Goal: Task Accomplishment & Management: Use online tool/utility

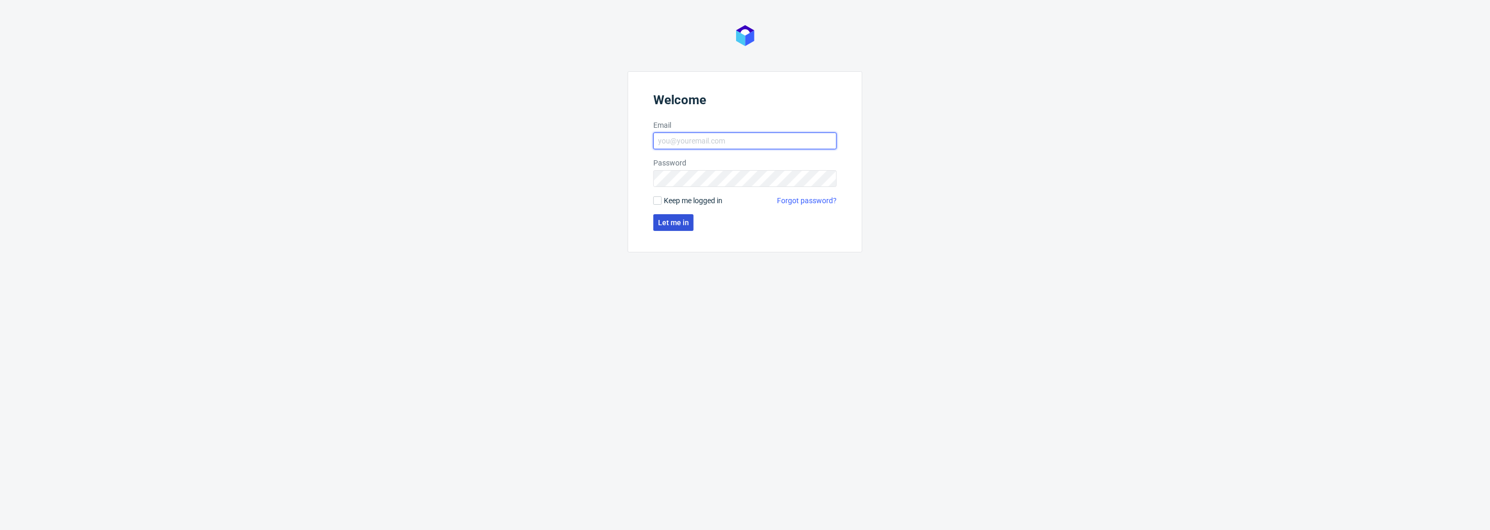
type input "[PERSON_NAME][EMAIL_ADDRESS][DOMAIN_NAME]"
click at [673, 221] on span "Let me in" at bounding box center [673, 222] width 31 height 7
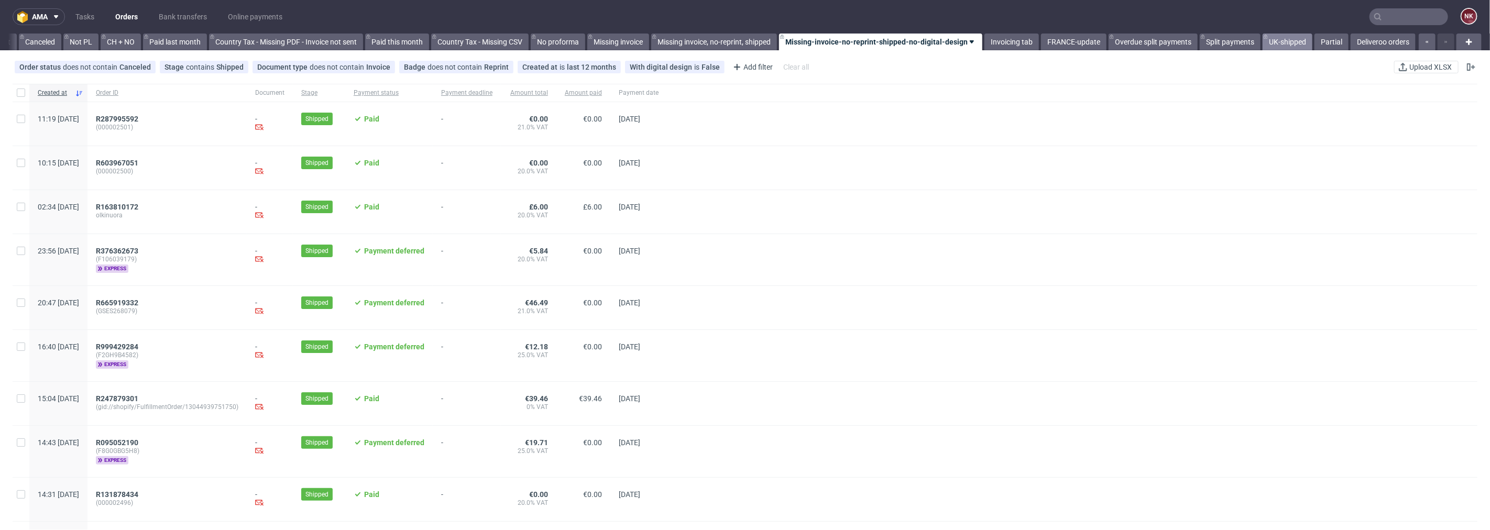
scroll to position [0, 1017]
click at [1389, 11] on input "text" at bounding box center [1408, 16] width 79 height 17
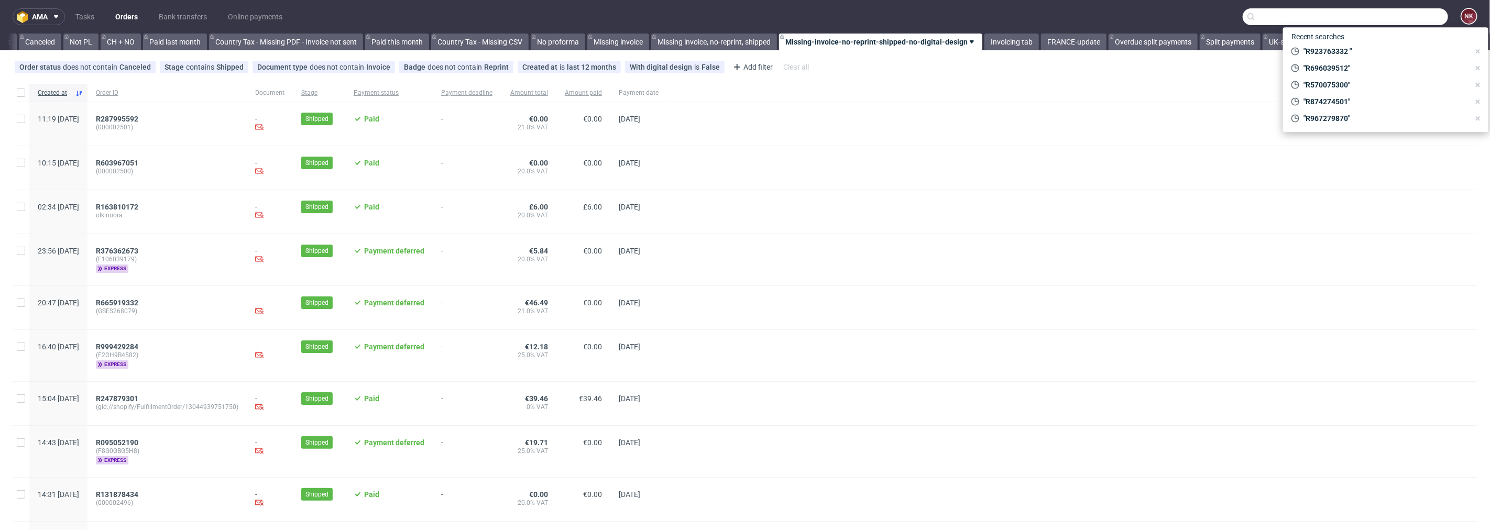
paste input "DLA piper"
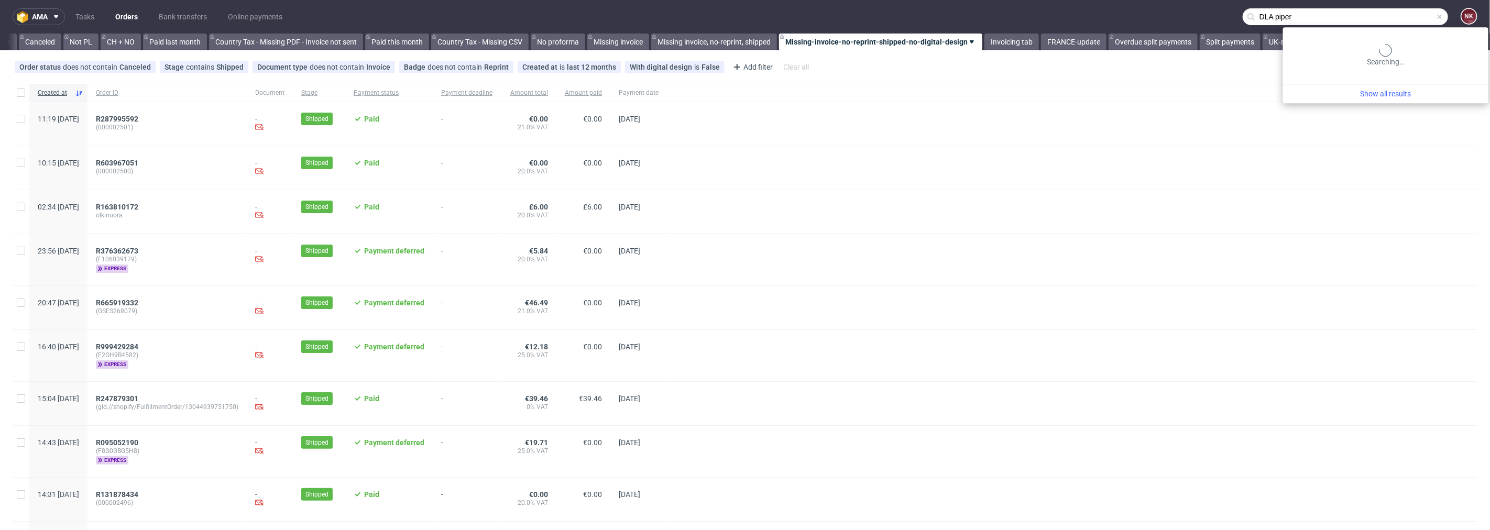
type input "DLA piper"
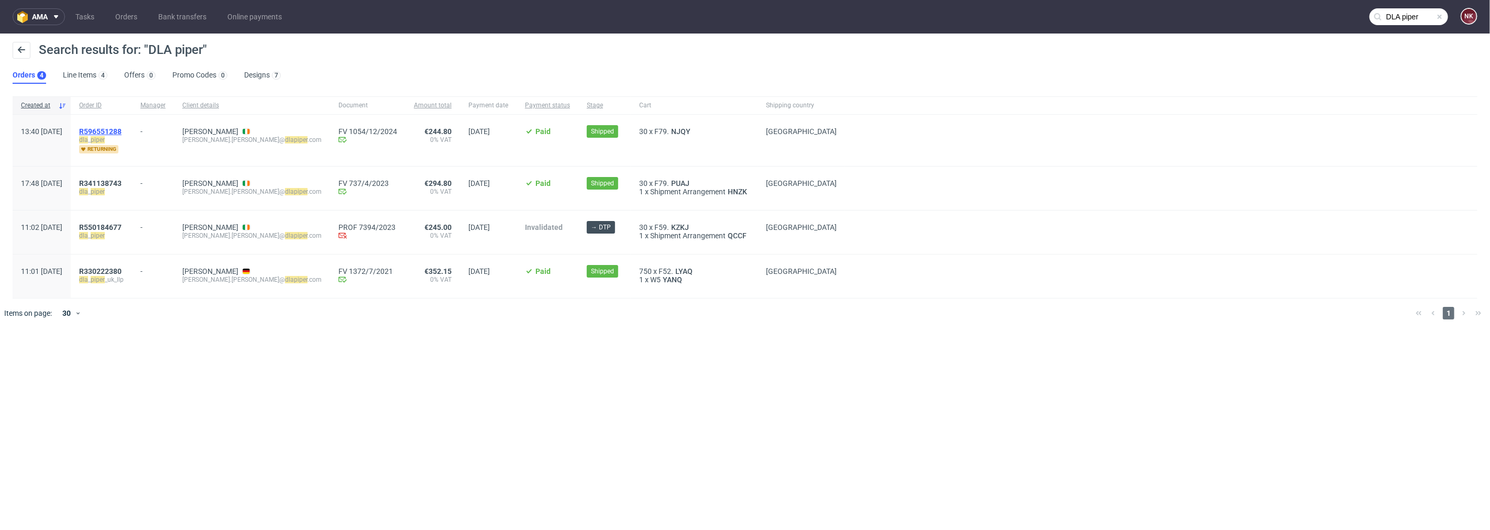
drag, startPoint x: 145, startPoint y: 178, endPoint x: 145, endPoint y: 130, distance: 48.2
click at [132, 17] on link "Orders" at bounding box center [126, 16] width 35 height 17
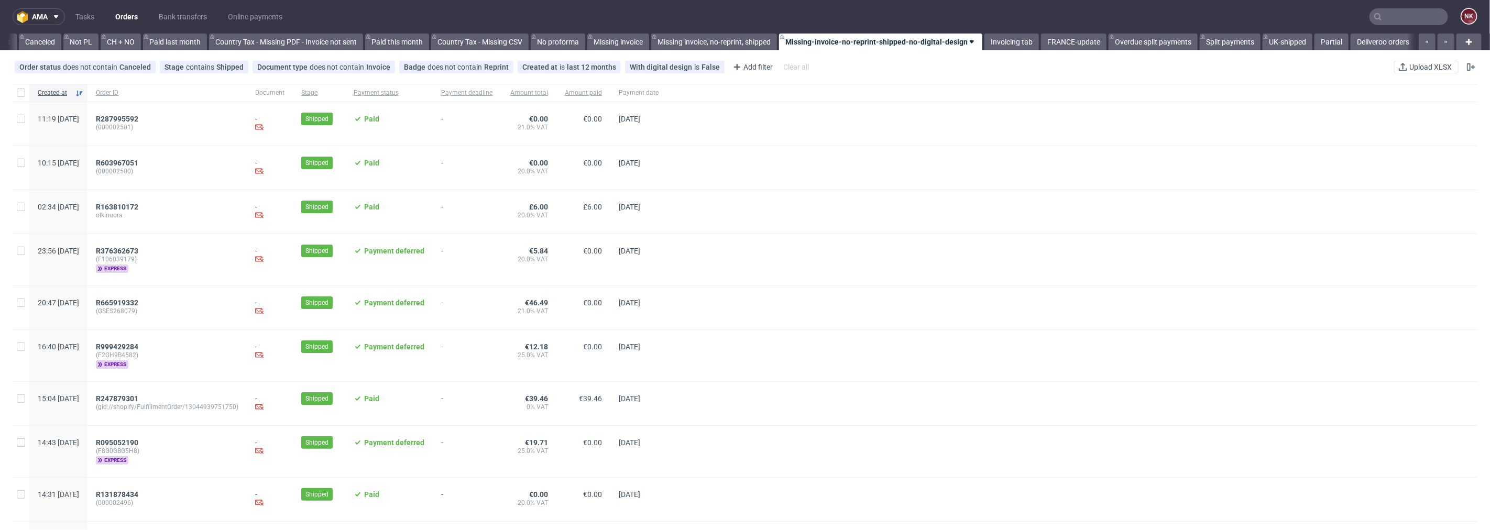
scroll to position [0, 1017]
click at [191, 12] on link "Bank transfers" at bounding box center [182, 16] width 61 height 17
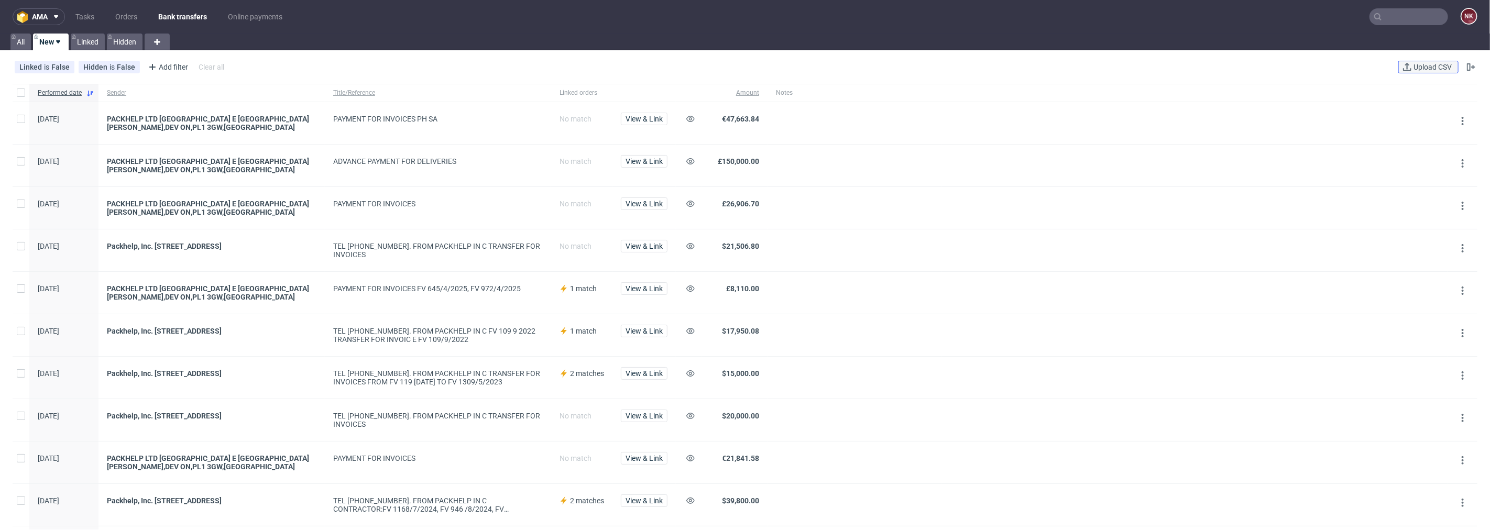
click at [1437, 64] on span "Upload CSV" at bounding box center [1432, 66] width 42 height 7
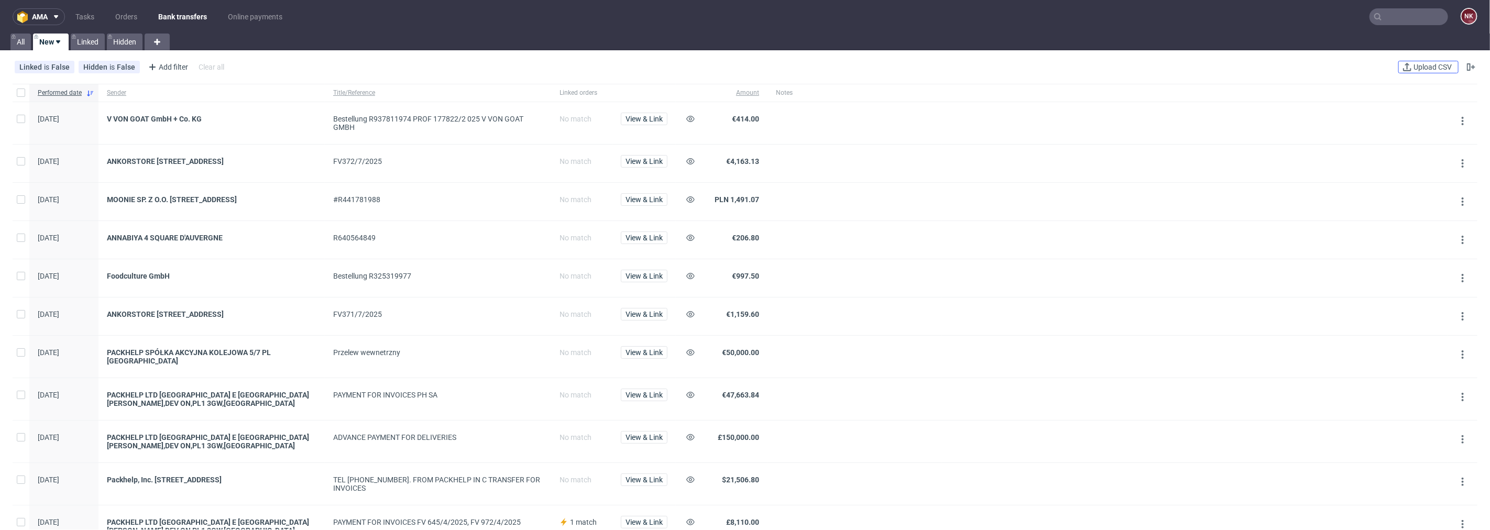
scroll to position [58, 0]
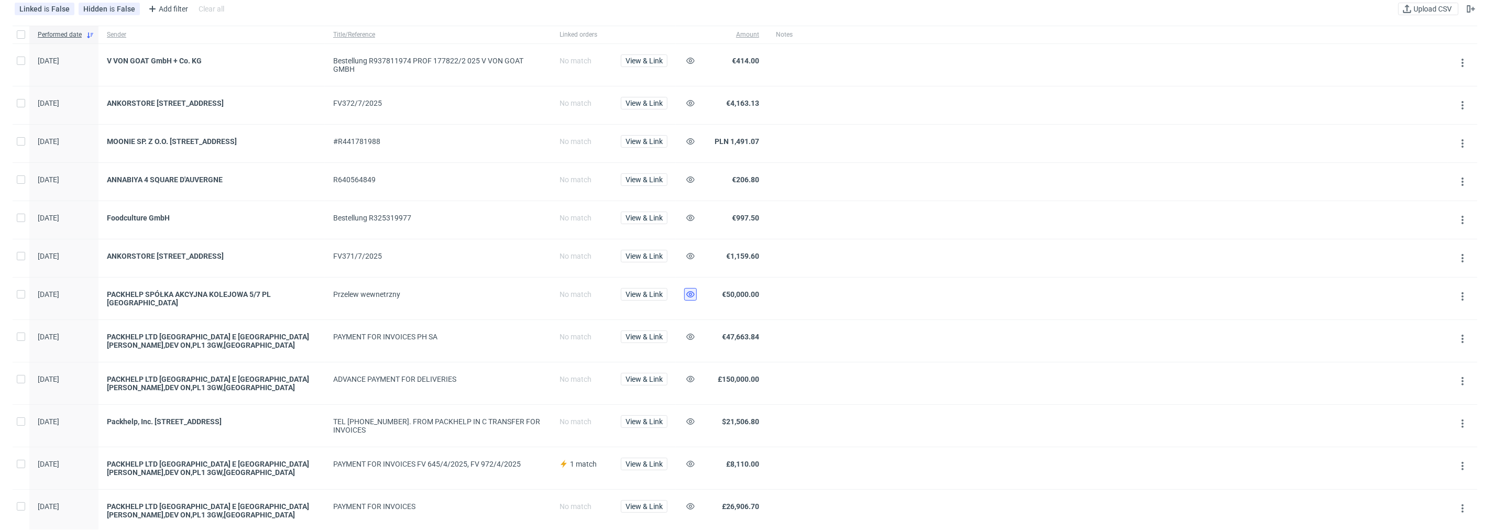
click at [688, 291] on icon at bounding box center [690, 294] width 8 height 8
click at [651, 257] on span "View & Link" at bounding box center [643, 255] width 37 height 7
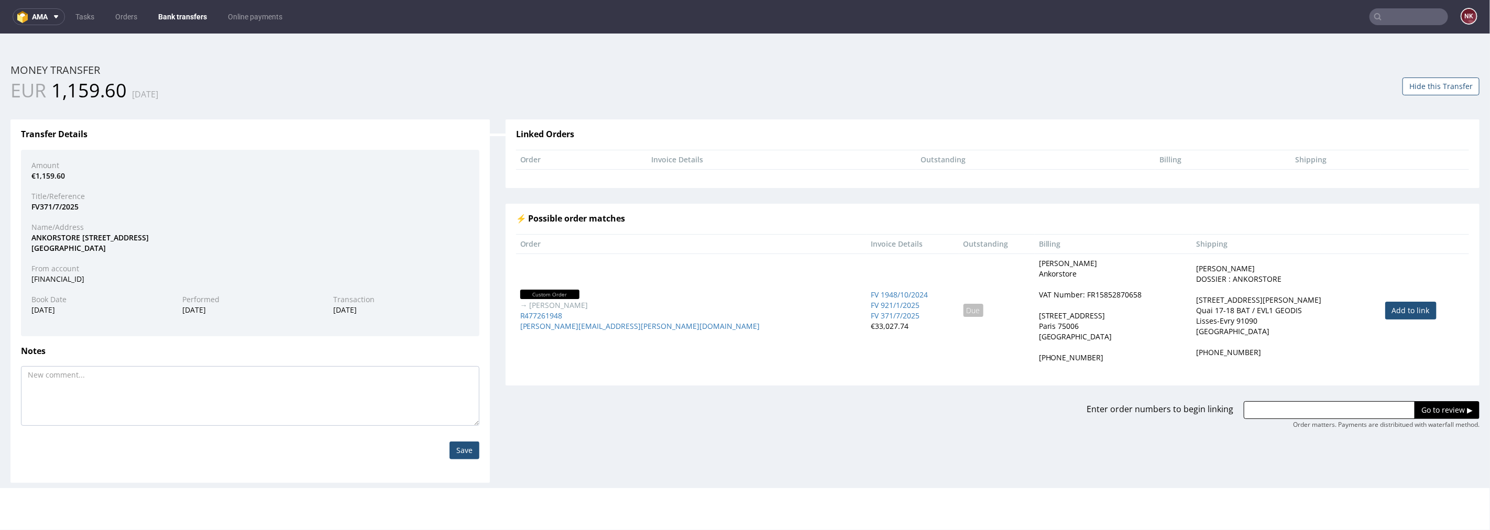
drag, startPoint x: 1376, startPoint y: 312, endPoint x: 1386, endPoint y: 336, distance: 26.6
click at [1385, 312] on link "Add to link" at bounding box center [1410, 310] width 51 height 18
type input "R477261948"
click at [1415, 411] on input "Go to review ▶" at bounding box center [1446, 410] width 65 height 18
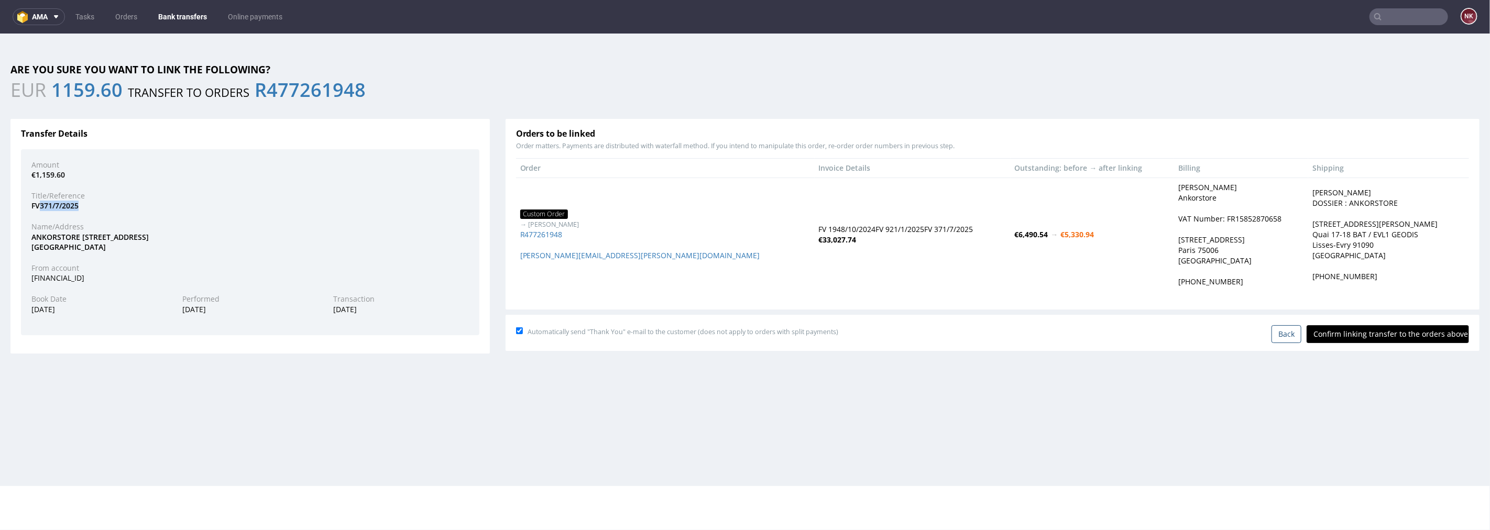
drag, startPoint x: 90, startPoint y: 205, endPoint x: 42, endPoint y: 207, distance: 47.7
click at [42, 207] on div "FV371/7/2025" at bounding box center [250, 205] width 453 height 10
copy div "371/7/2025"
click at [1374, 336] on input "Confirm linking transfer to the orders above" at bounding box center [1387, 334] width 162 height 18
type input "In progress..."
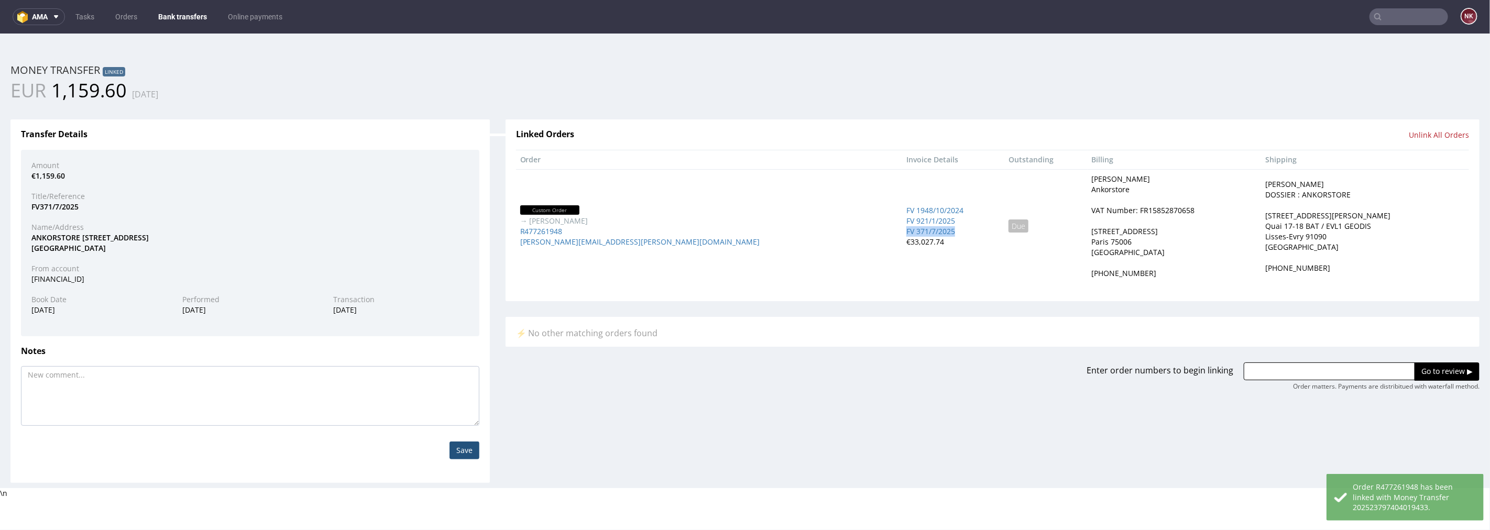
drag, startPoint x: 819, startPoint y: 230, endPoint x: 757, endPoint y: 234, distance: 61.4
click at [902, 234] on td "FV 1948/10/2024 FV 921/1/2025 FV 371/7/2025 €33,027.74" at bounding box center [953, 226] width 102 height 114
copy span "FV 371/7/2025"
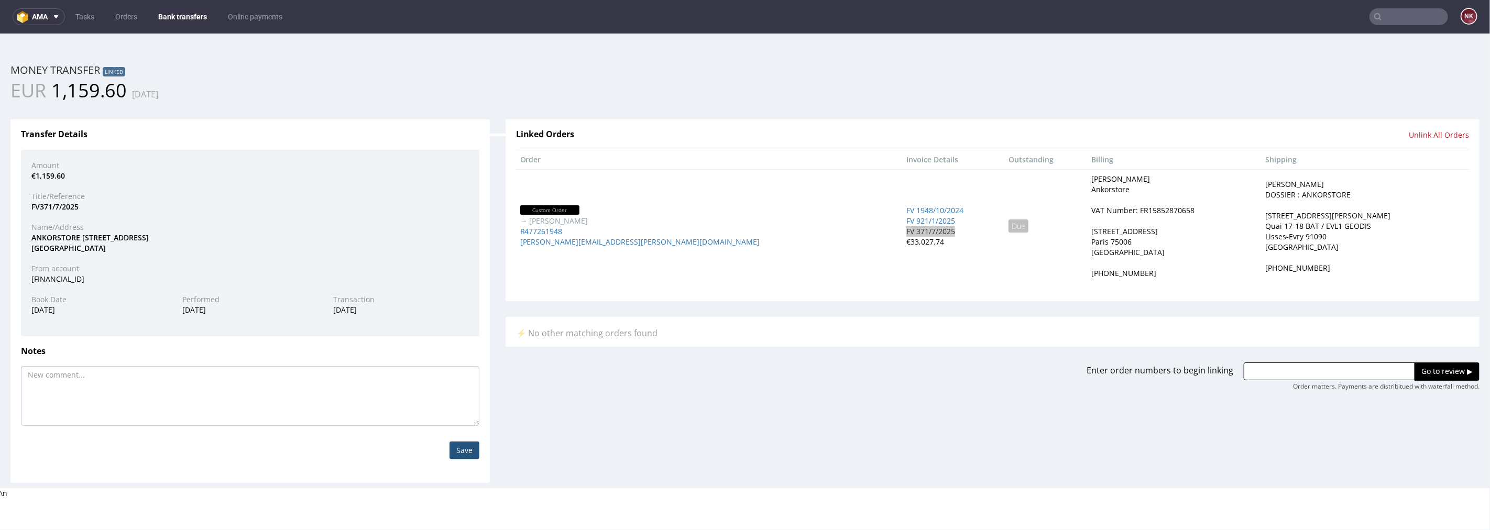
click at [189, 7] on nav "ama Tasks Orders Bank transfers Online payments NK" at bounding box center [745, 17] width 1490 height 34
click at [185, 23] on link "Bank transfers" at bounding box center [182, 16] width 61 height 17
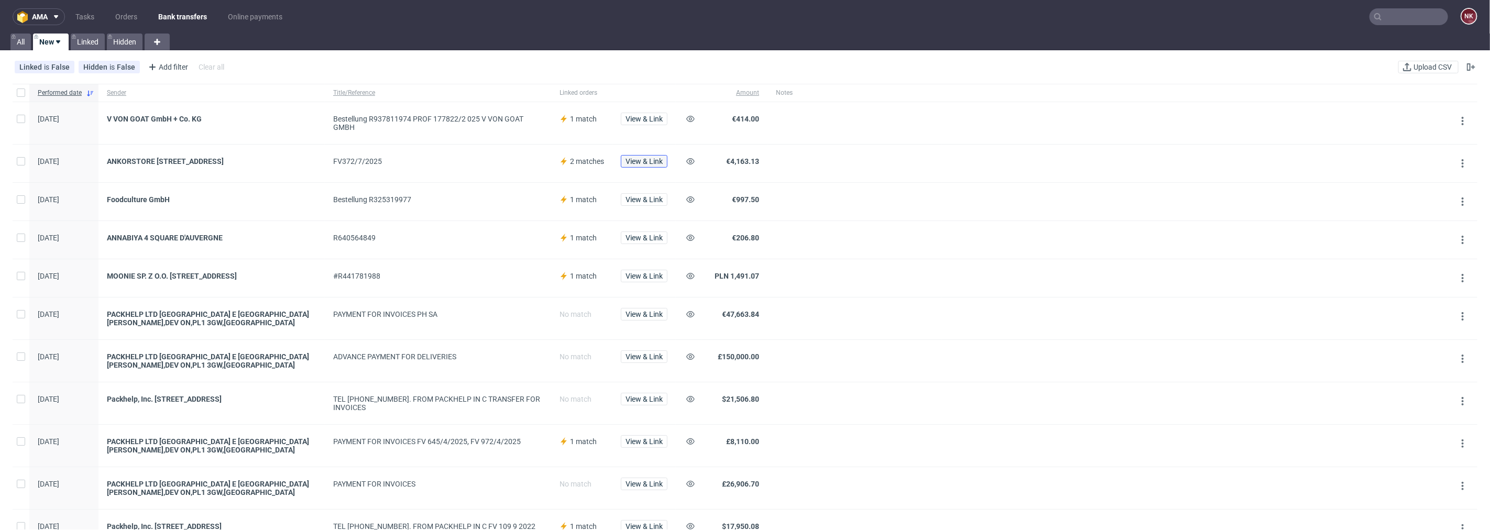
click at [664, 163] on button "View & Link" at bounding box center [644, 161] width 47 height 13
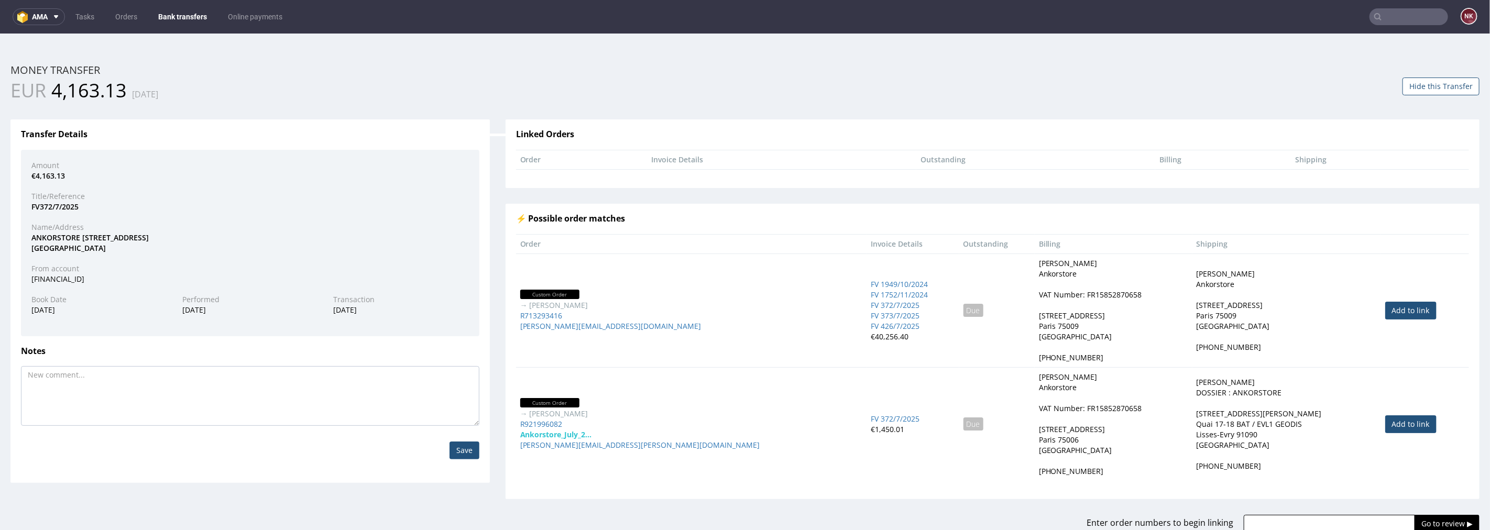
drag, startPoint x: 537, startPoint y: 425, endPoint x: 1375, endPoint y: 425, distance: 838.0
click at [1385, 423] on link "Add to link" at bounding box center [1410, 424] width 51 height 18
click at [1385, 313] on link "Add to link" at bounding box center [1410, 310] width 51 height 18
type input "R921996082, R713293416"
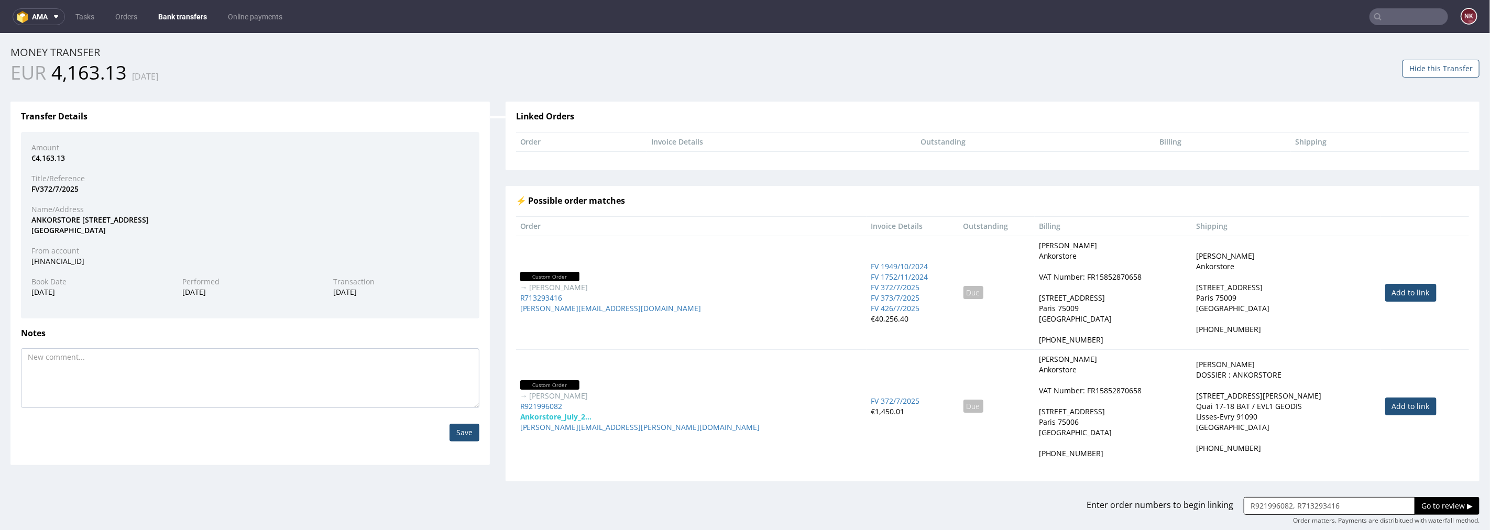
scroll to position [3, 0]
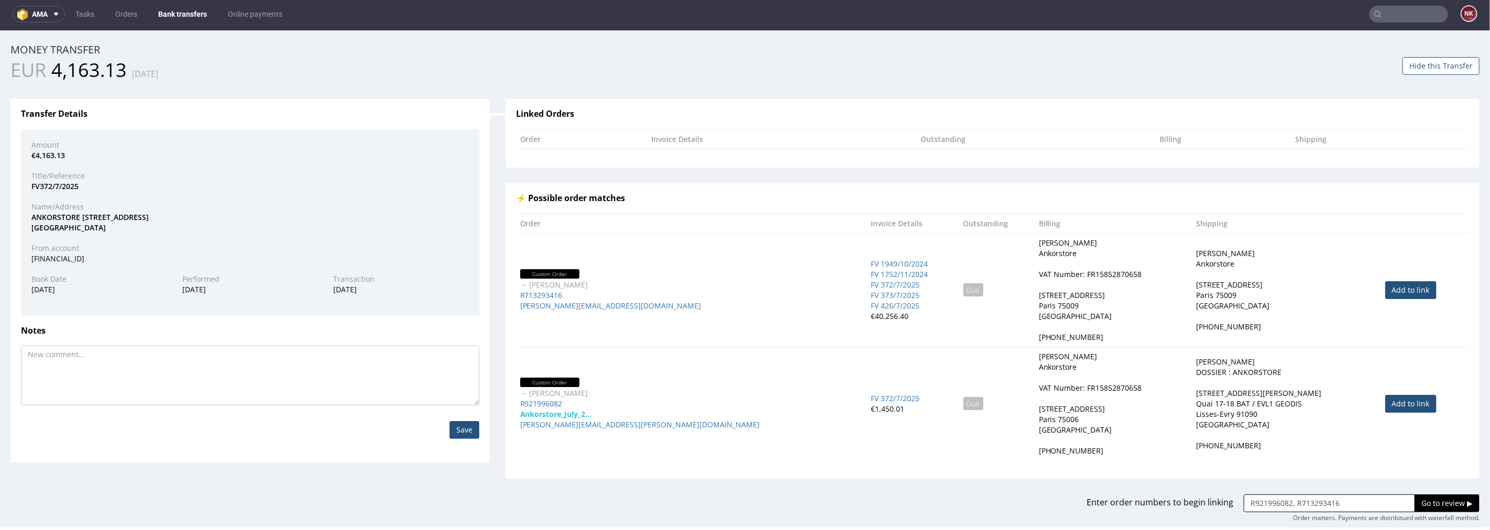
drag, startPoint x: 1331, startPoint y: 519, endPoint x: 1168, endPoint y: 524, distance: 163.0
click at [1168, 524] on div "Home Money Transfers Money Transfer ID: 202523797404019439 Money transfer EUR 4…" at bounding box center [745, 270] width 1490 height 515
click at [1385, 398] on link "Add to link" at bounding box center [1410, 403] width 51 height 18
click at [1385, 409] on link "Add to link" at bounding box center [1410, 403] width 51 height 18
click at [1302, 504] on input "text" at bounding box center [1328, 503] width 171 height 18
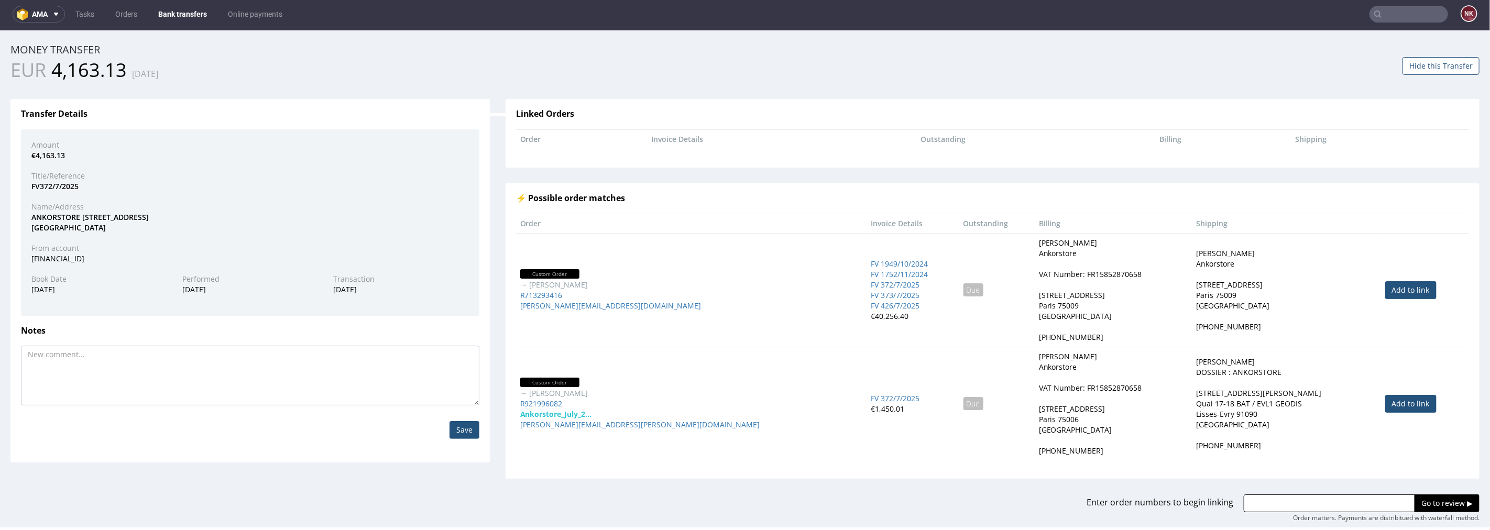
click at [1253, 336] on td "RAMBAUD Philippe Ankorstore 5 Rue des Italiens, 75009 Paris Paris 75009 France …" at bounding box center [1286, 290] width 189 height 114
click at [1385, 407] on link "Add to link" at bounding box center [1410, 403] width 51 height 18
drag, startPoint x: 589, startPoint y: 402, endPoint x: 510, endPoint y: 401, distance: 78.6
click at [516, 401] on td "Custom Order → Harnois Benoît R921996082 Ankorstore_July_2... benoit.harnois@an…" at bounding box center [691, 403] width 351 height 114
copy link "R921996082"
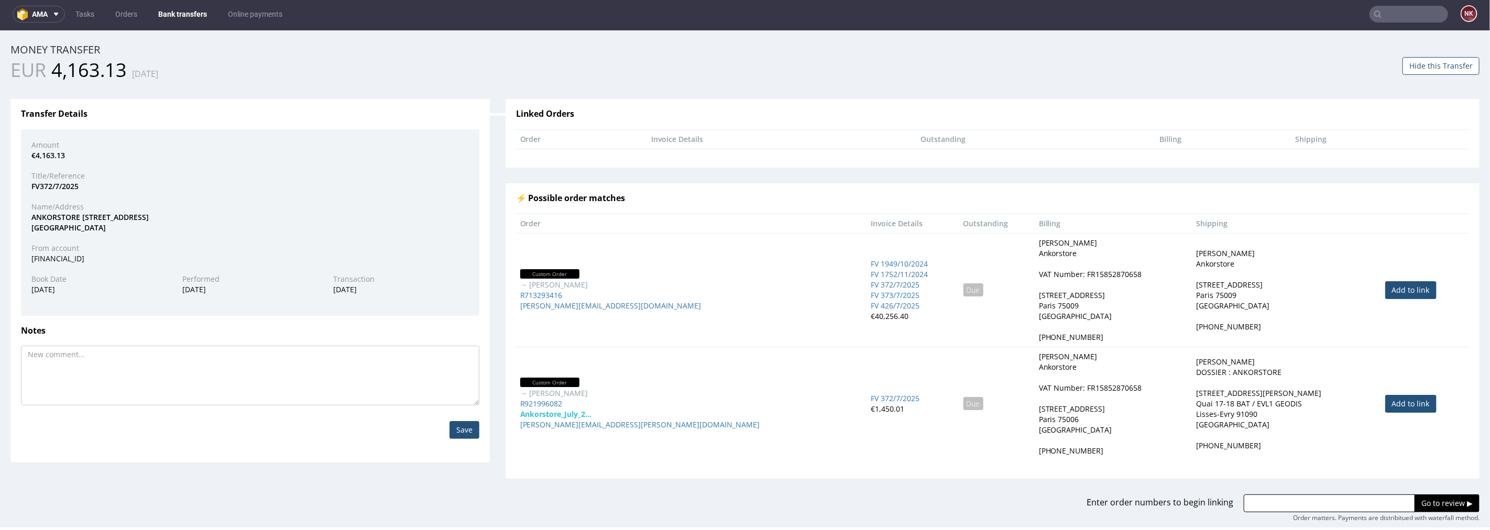
click at [1294, 496] on input "text" at bounding box center [1328, 503] width 171 height 18
paste input "R921996082"
drag, startPoint x: 562, startPoint y: 296, endPoint x: 503, endPoint y: 299, distance: 59.3
click at [508, 299] on div "Order Invoice Details Outstanding Billing Shipping Custom Order → RAMBAUD Phili…" at bounding box center [992, 341] width 968 height 257
click at [620, 291] on div "R713293416" at bounding box center [691, 295] width 343 height 10
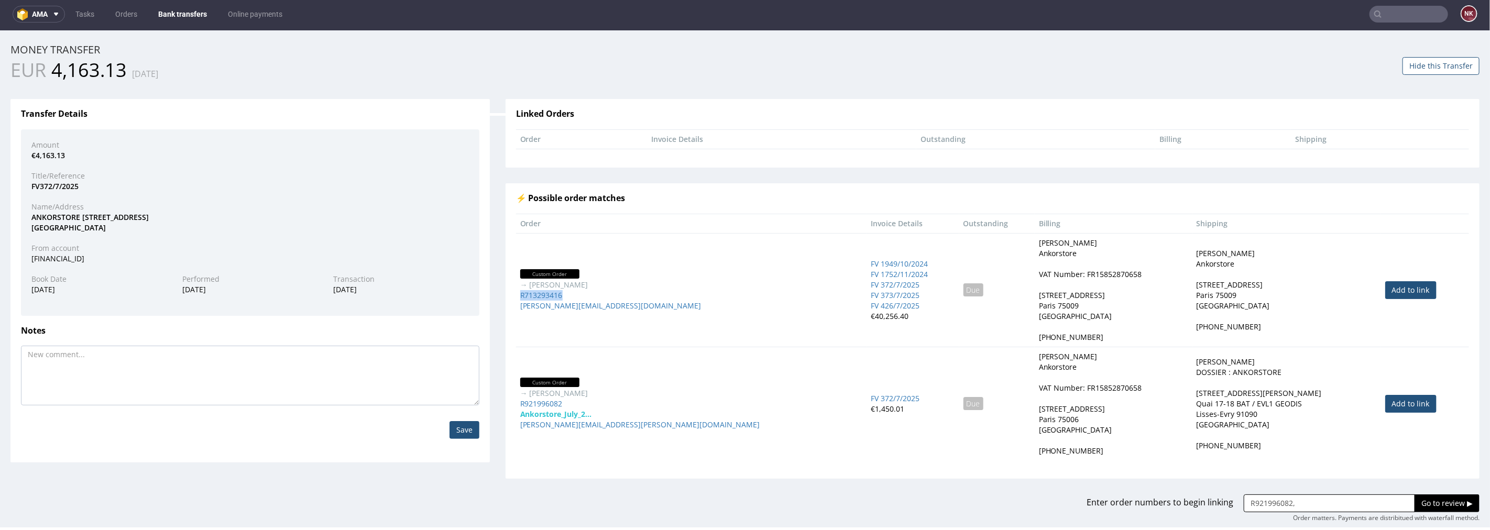
drag, startPoint x: 579, startPoint y: 294, endPoint x: 512, endPoint y: 295, distance: 67.6
click at [516, 295] on td "Custom Order → RAMBAUD Philippe R713293416 philippe.rambaud@ankorstore.com" at bounding box center [691, 290] width 351 height 114
copy link "R713293416"
click at [1312, 494] on input "R921996082," at bounding box center [1328, 503] width 171 height 18
paste input "R713293416"
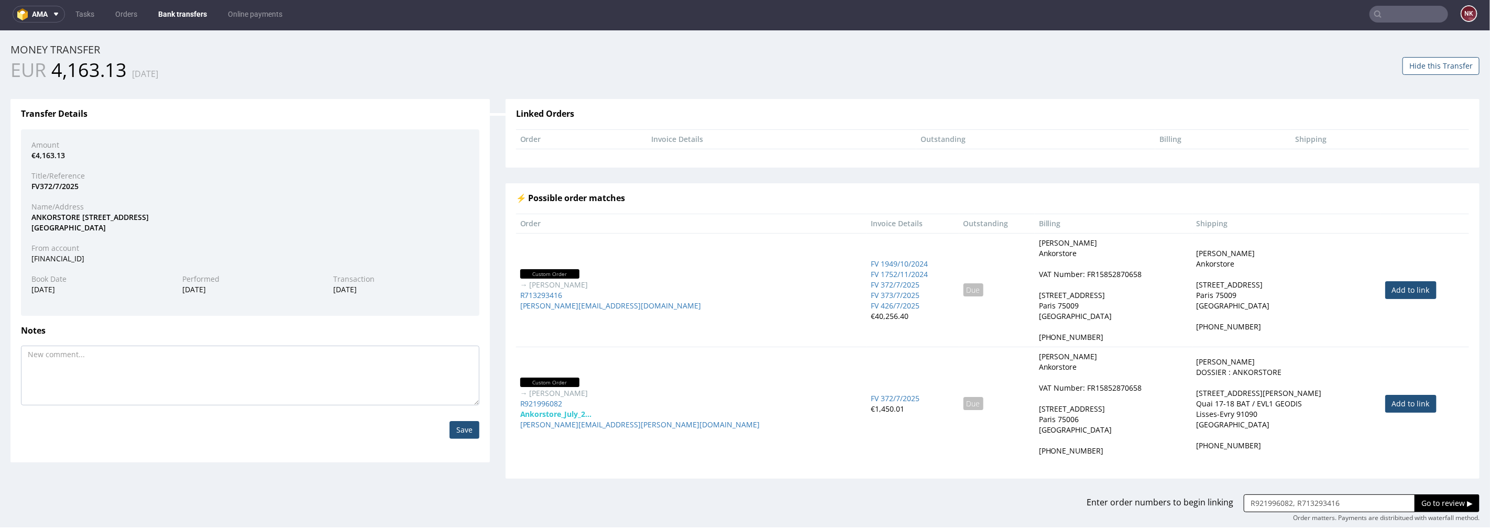
type input "R921996082, R713293416"
click at [1431, 506] on input "Go to review ▶" at bounding box center [1446, 503] width 65 height 18
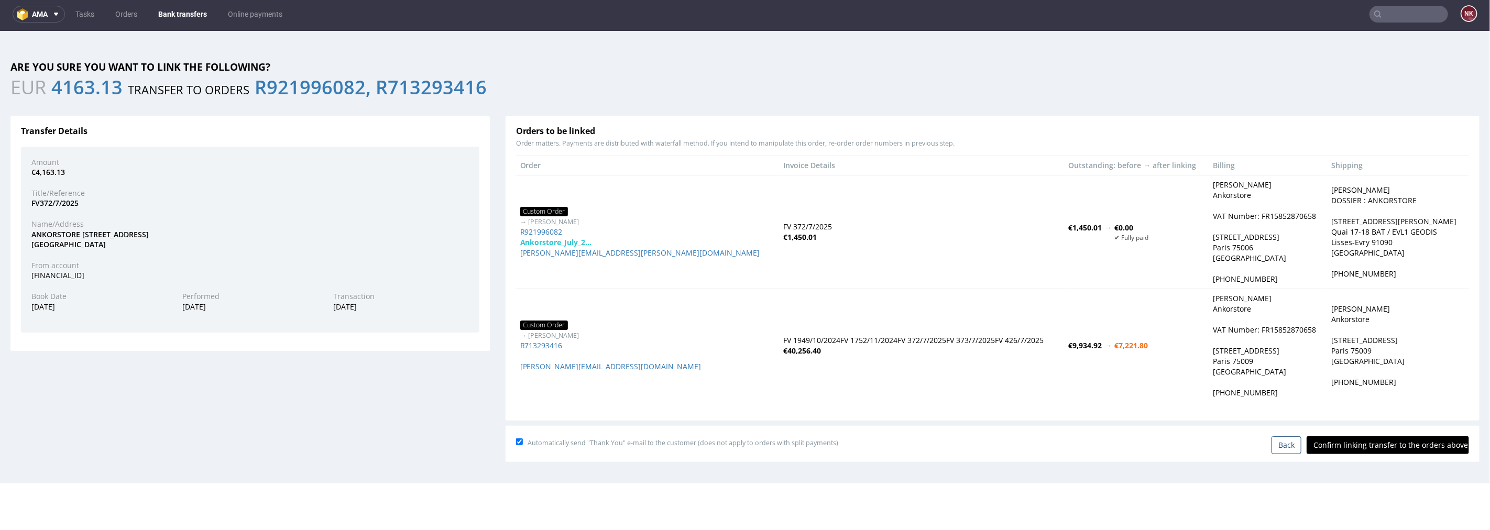
scroll to position [0, 0]
click at [1378, 447] on input "Confirm linking transfer to the orders above" at bounding box center [1387, 445] width 162 height 18
type input "In progress..."
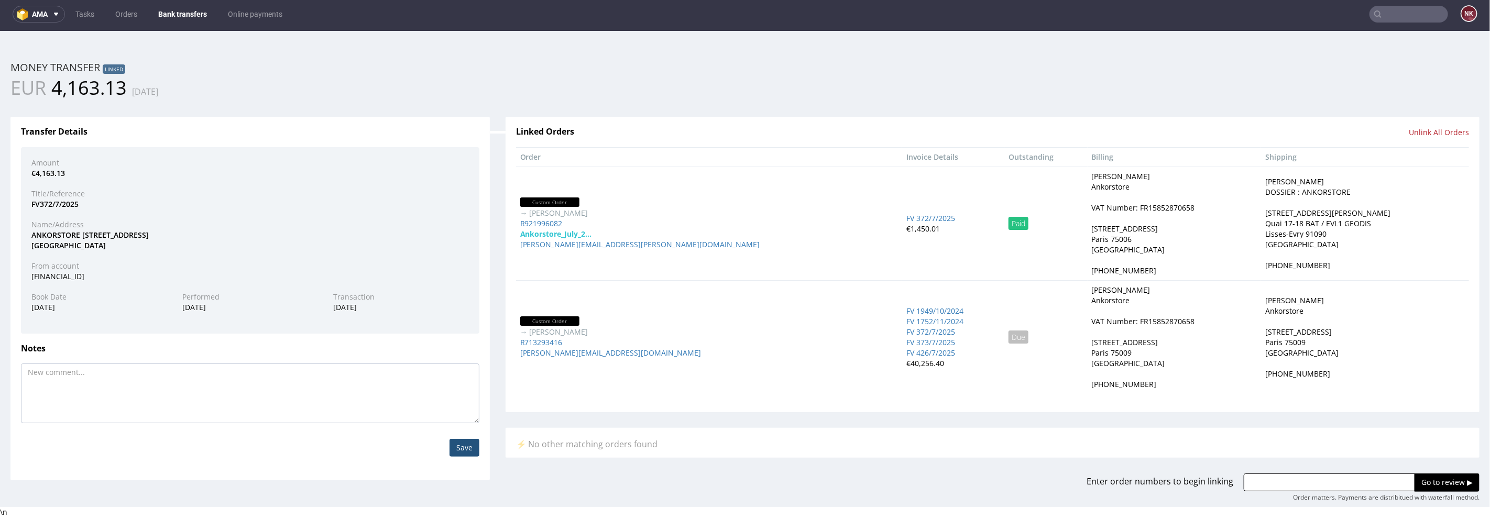
click at [184, 8] on link "Bank transfers" at bounding box center [182, 14] width 61 height 17
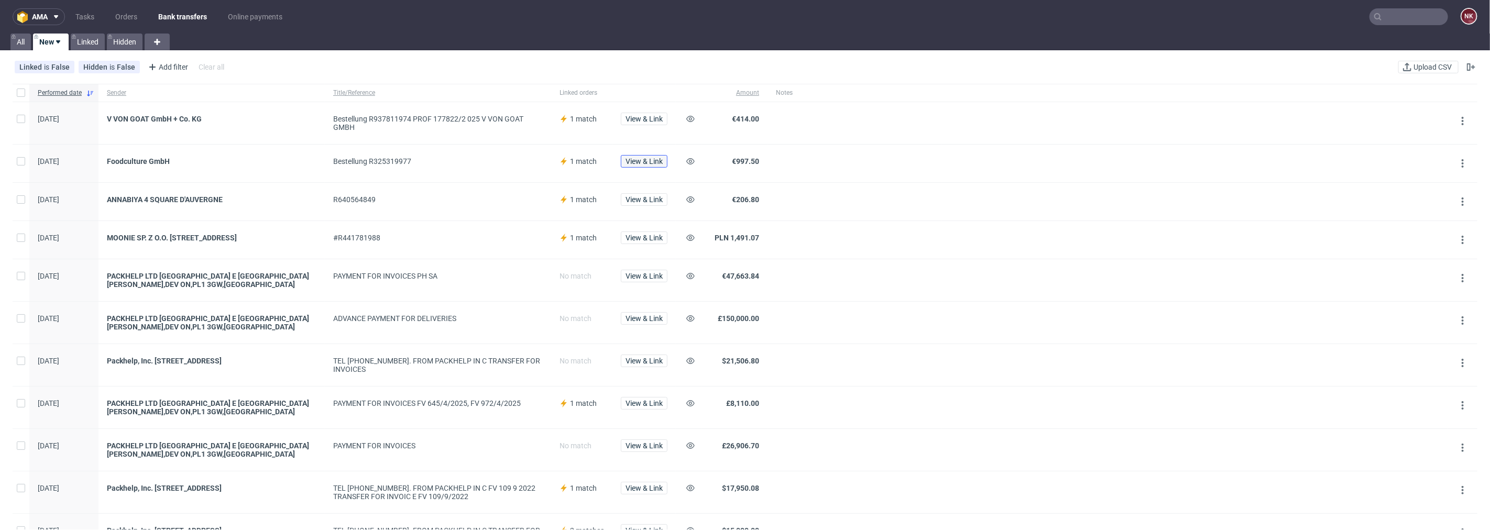
click at [631, 159] on span "View & Link" at bounding box center [643, 161] width 37 height 7
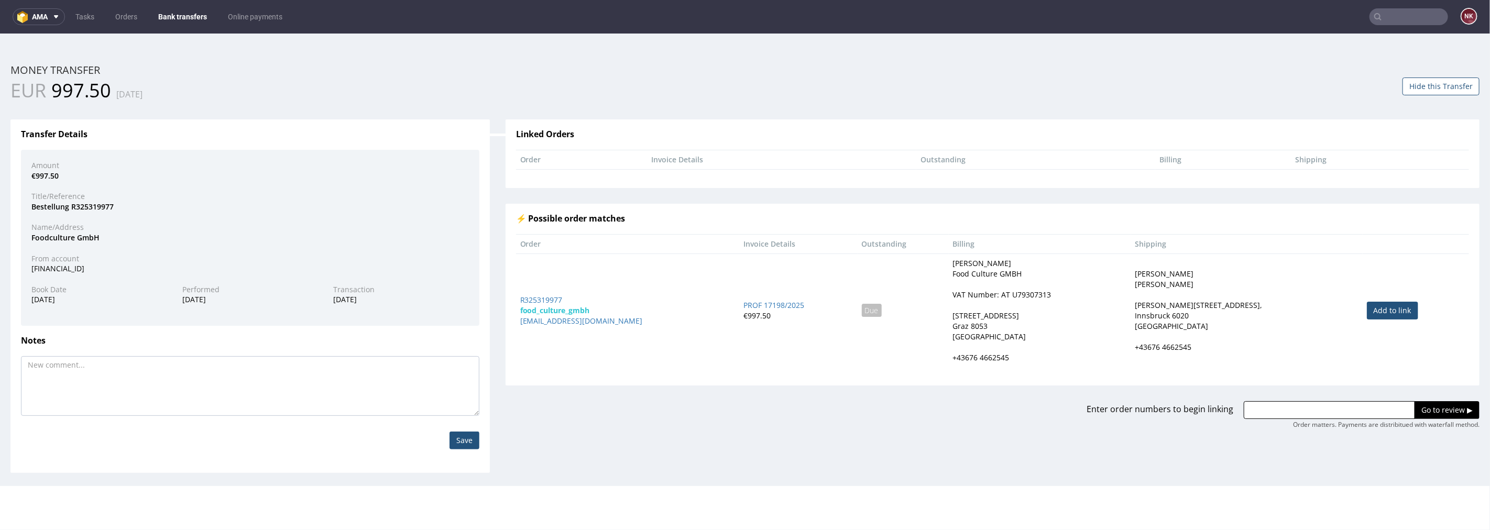
click at [1381, 308] on link "Add to link" at bounding box center [1391, 310] width 51 height 18
type input "R325319977"
click at [1414, 403] on input "Go to review ▶" at bounding box center [1446, 410] width 65 height 18
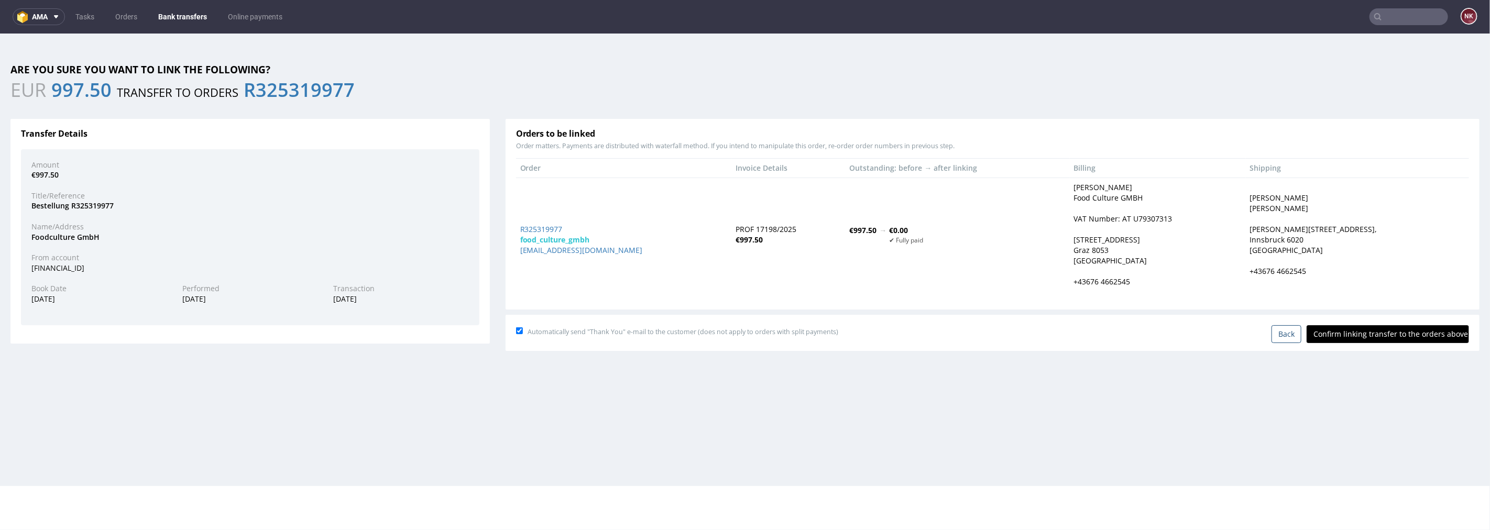
click at [1367, 326] on input "Confirm linking transfer to the orders above" at bounding box center [1387, 334] width 162 height 18
type input "In progress..."
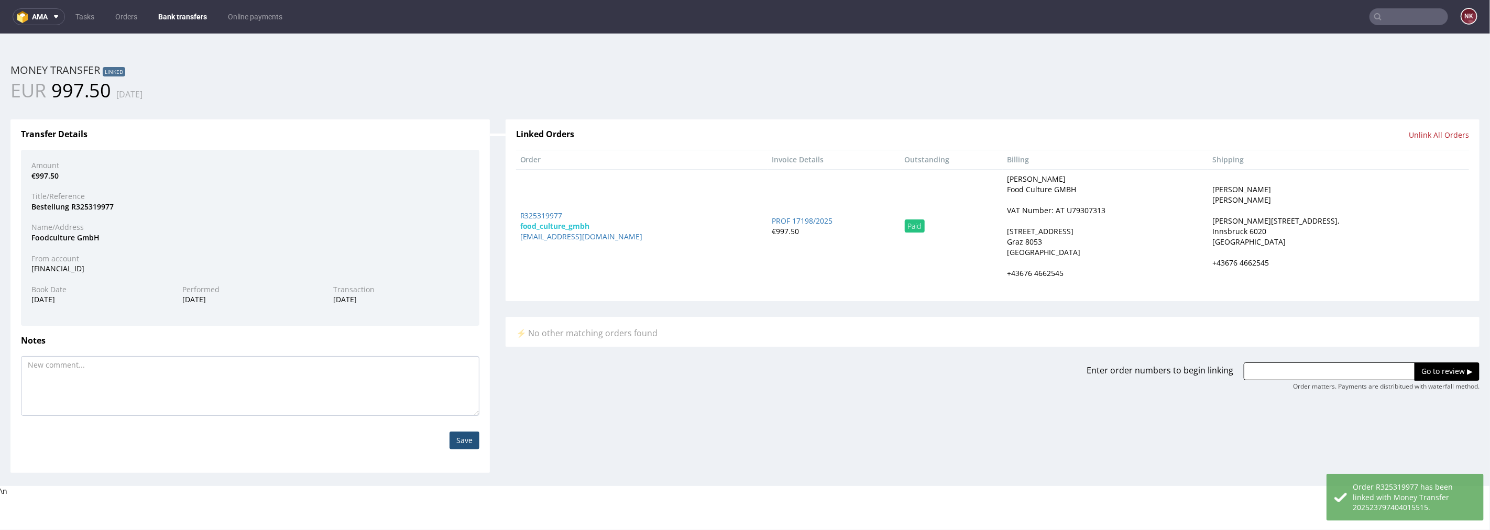
click at [180, 9] on link "Bank transfers" at bounding box center [182, 16] width 61 height 17
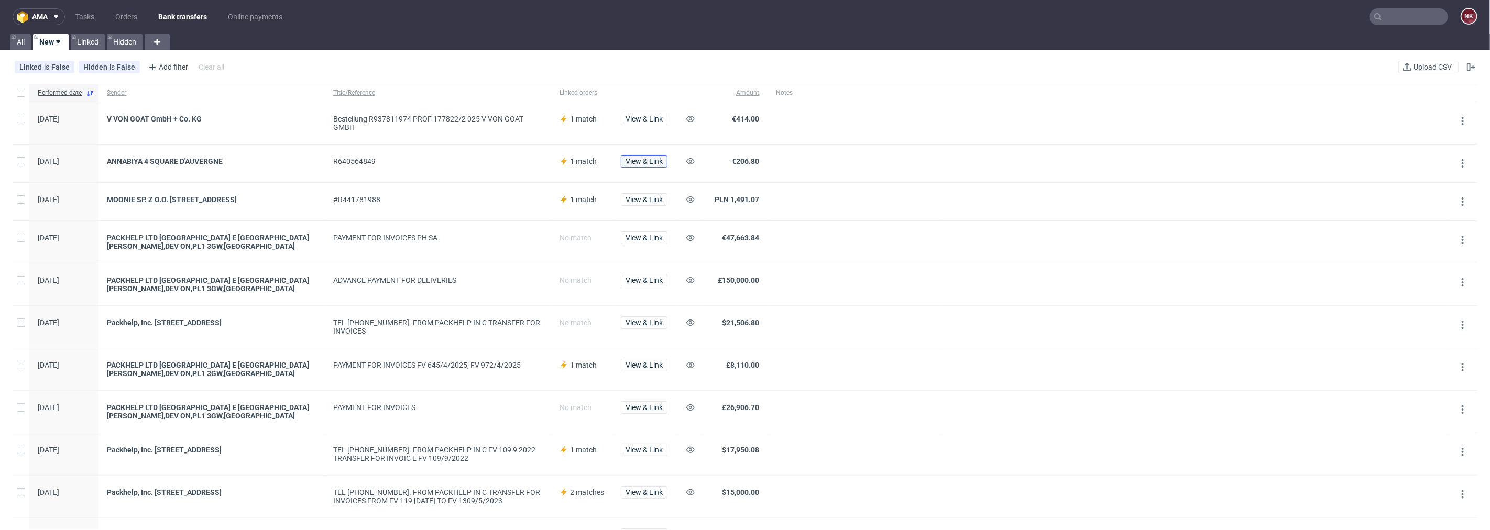
click at [653, 164] on span "View & Link" at bounding box center [643, 161] width 37 height 7
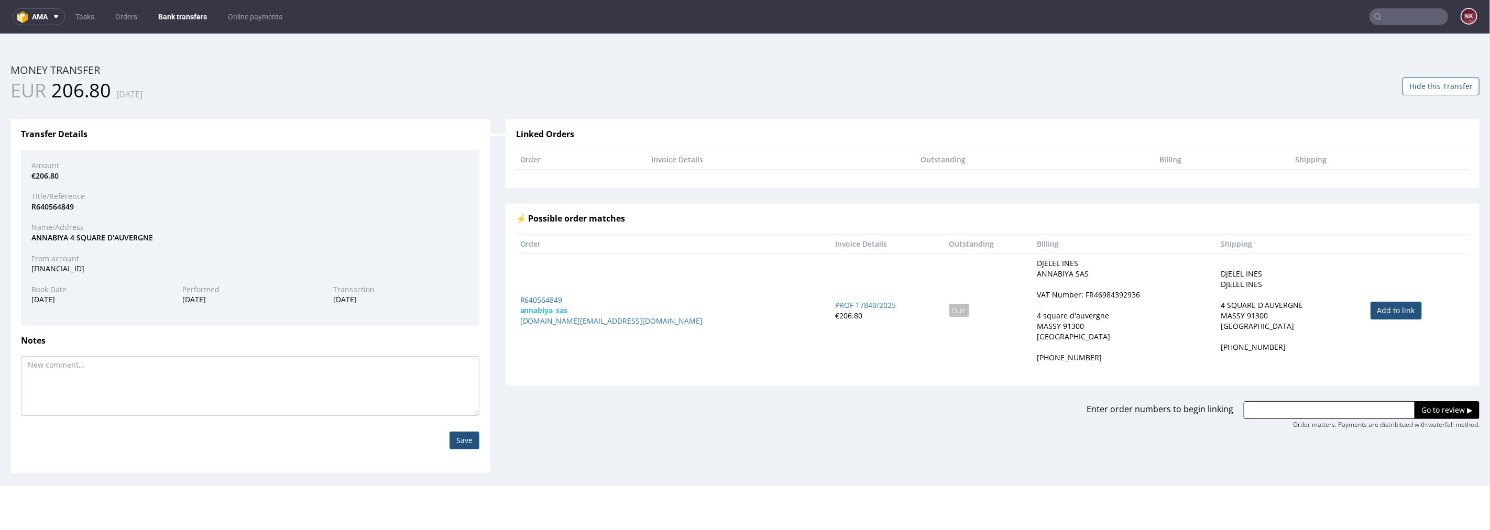
click at [1370, 310] on link "Add to link" at bounding box center [1395, 310] width 51 height 18
type input "R640564849"
click at [1438, 408] on input "Go to review ▶" at bounding box center [1446, 410] width 65 height 18
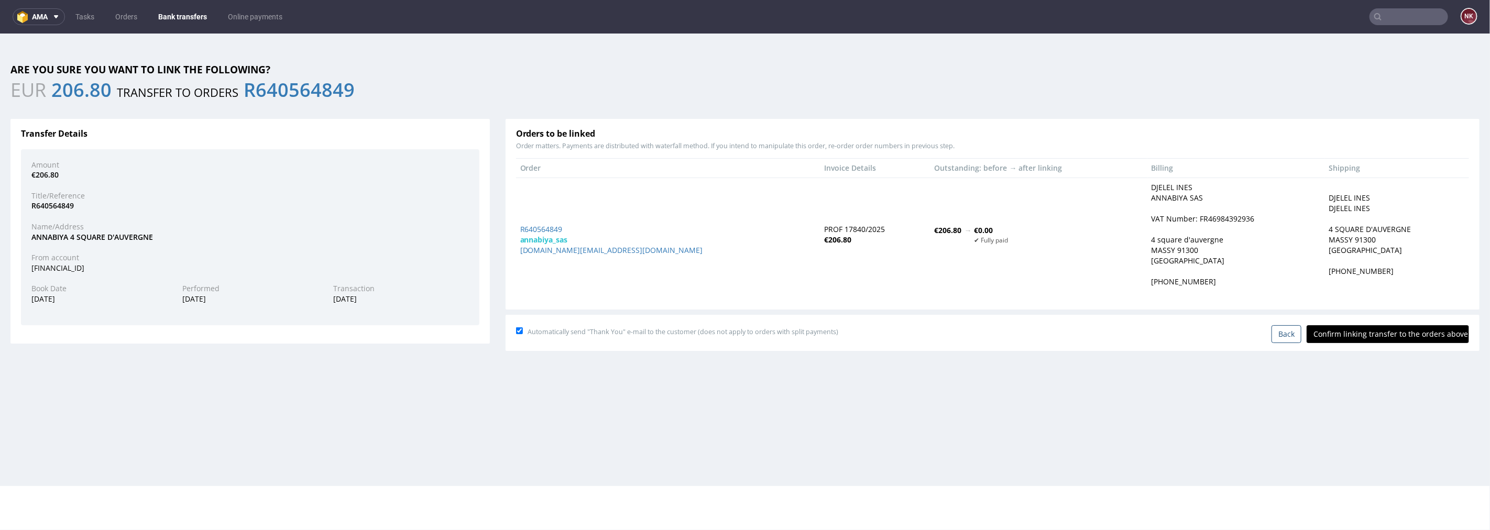
click at [1375, 326] on input "Confirm linking transfer to the orders above" at bounding box center [1387, 334] width 162 height 18
type input "In progress..."
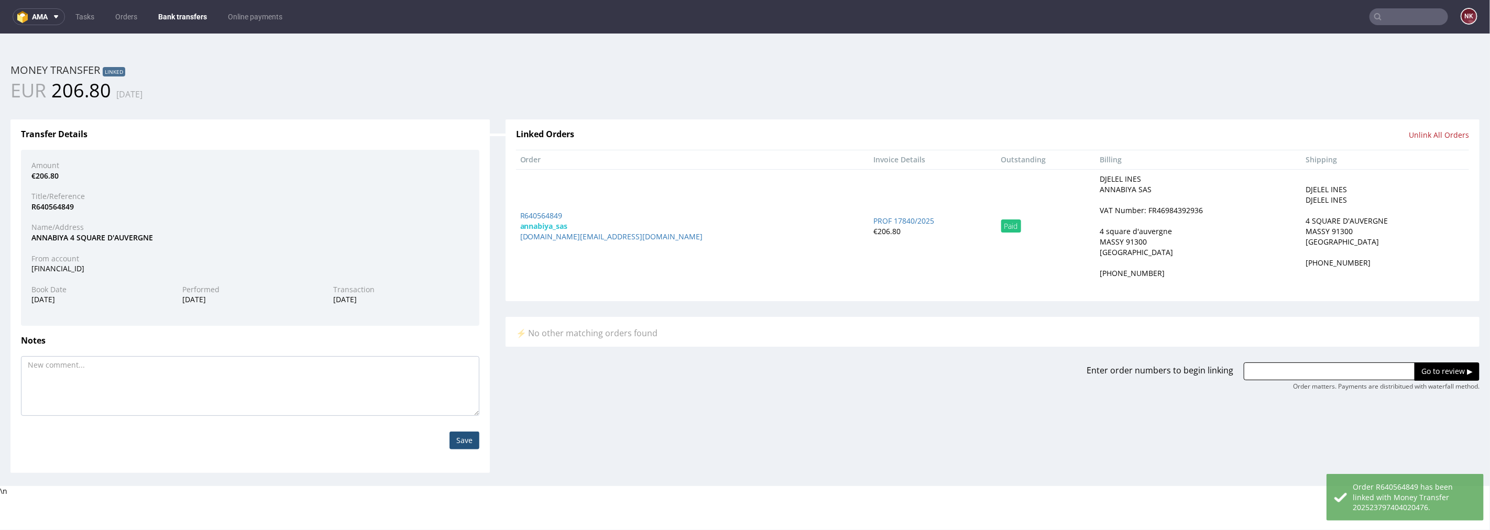
click at [175, 9] on link "Bank transfers" at bounding box center [182, 16] width 61 height 17
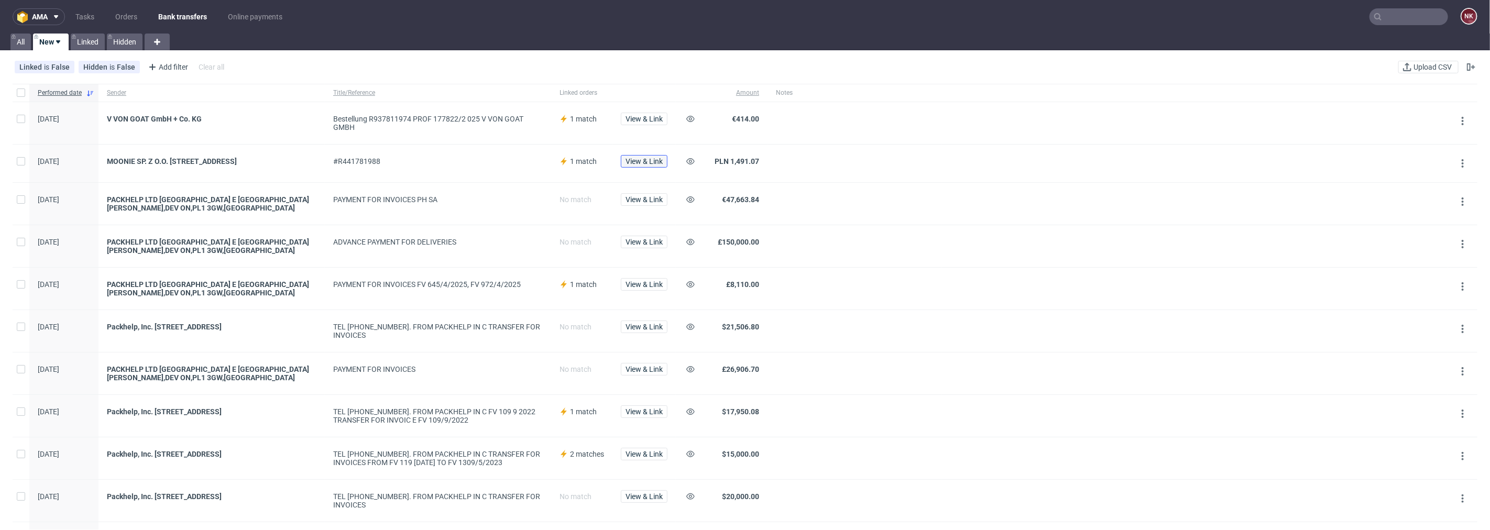
click at [659, 160] on span "View & Link" at bounding box center [643, 161] width 37 height 7
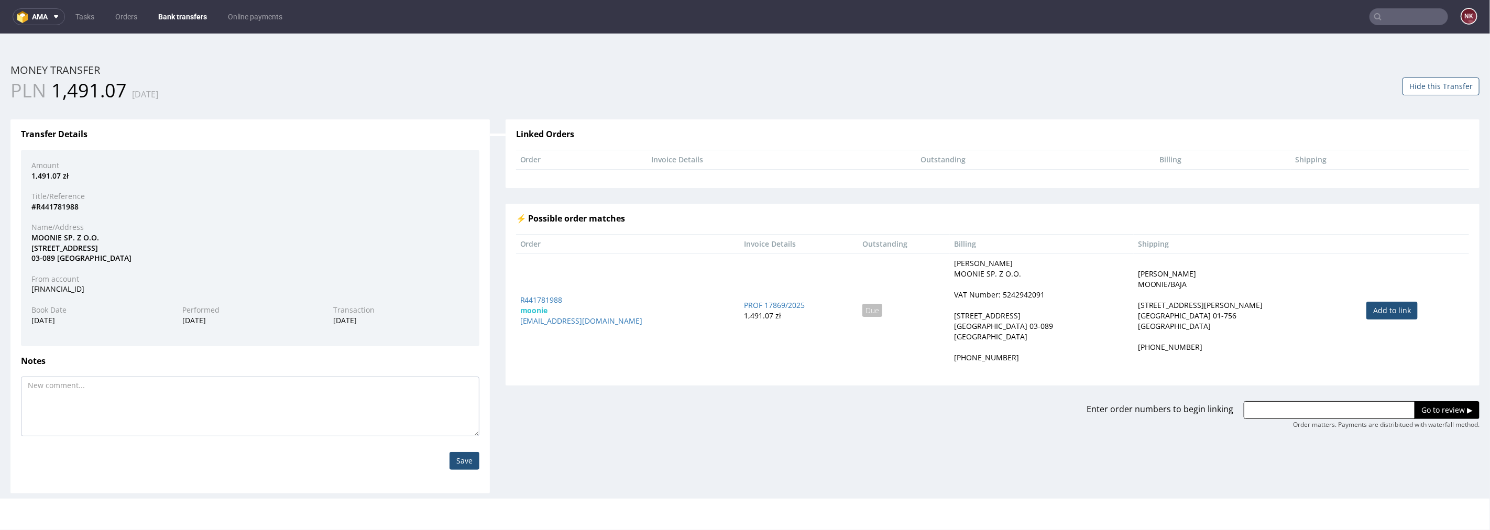
click at [1377, 314] on link "Add to link" at bounding box center [1391, 310] width 51 height 18
type input "R441781988"
click at [1420, 412] on input "Go to review ▶" at bounding box center [1446, 410] width 65 height 18
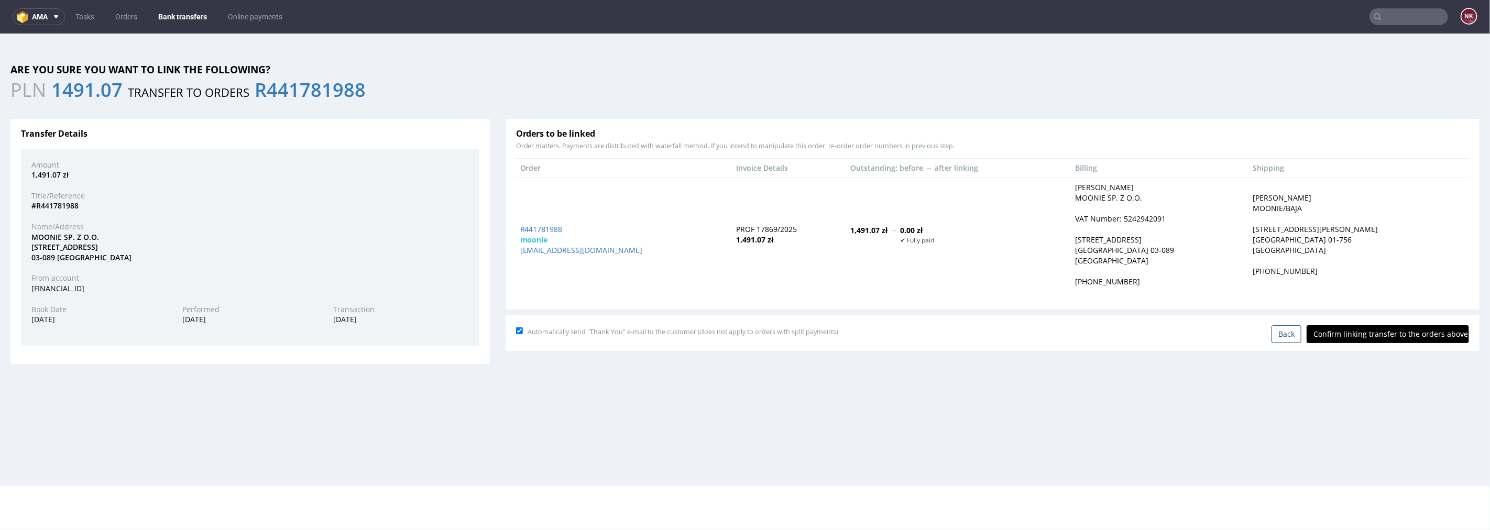
click at [1382, 337] on input "Confirm linking transfer to the orders above" at bounding box center [1387, 334] width 162 height 18
type input "In progress..."
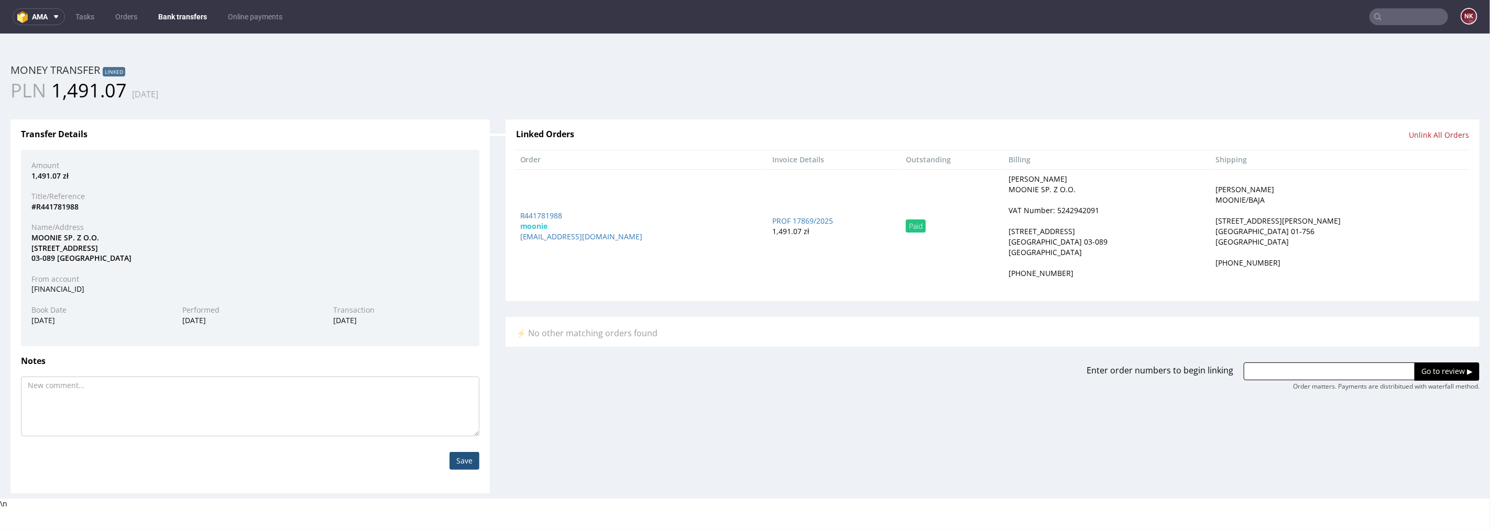
click at [182, 17] on link "Bank transfers" at bounding box center [182, 16] width 61 height 17
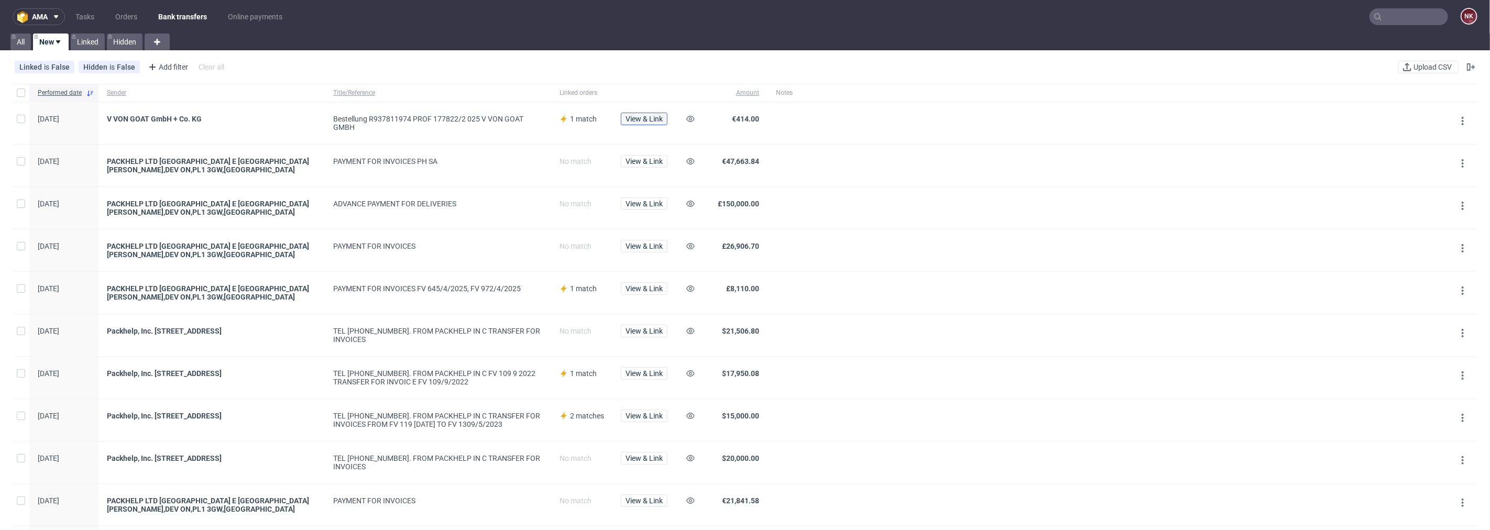
click at [650, 120] on span "View & Link" at bounding box center [643, 118] width 37 height 7
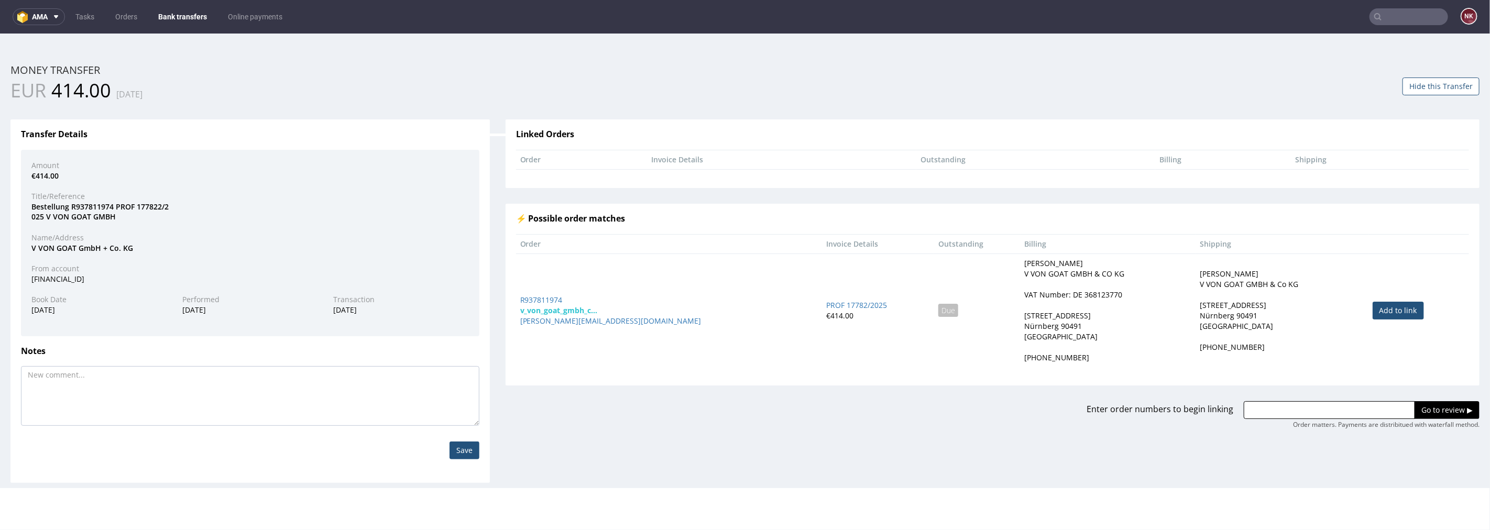
click at [1385, 306] on link "Add to link" at bounding box center [1397, 310] width 51 height 18
type input "R937811974"
click at [1414, 413] on input "Go to review ▶" at bounding box center [1446, 410] width 65 height 18
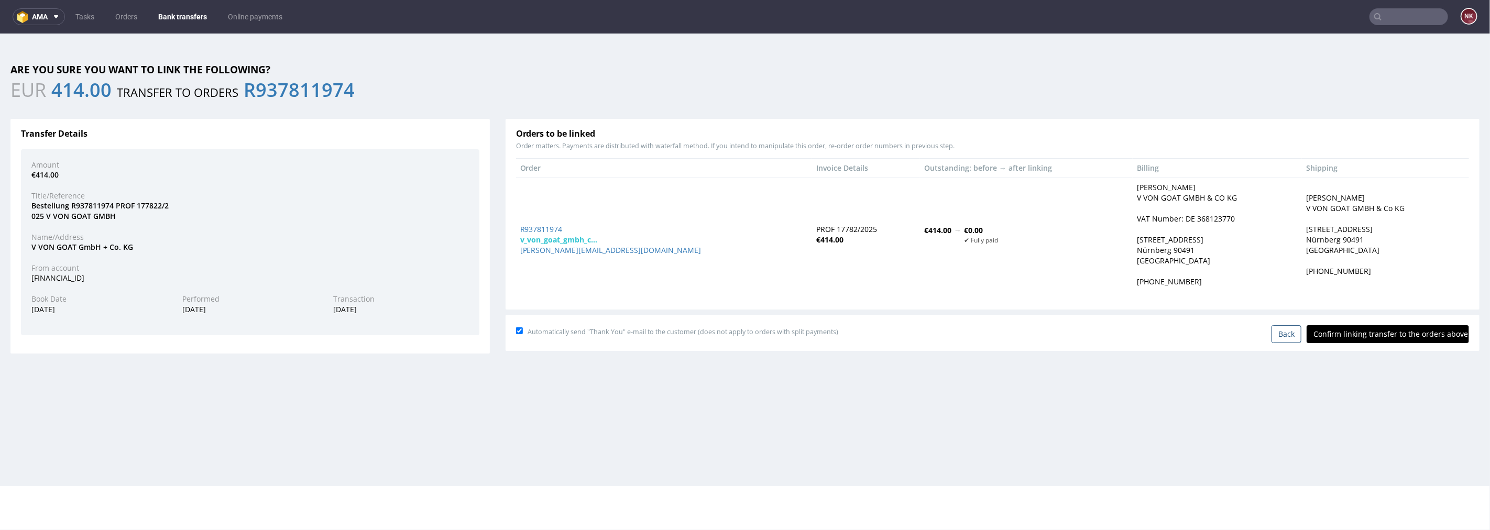
click at [1365, 328] on input "Confirm linking transfer to the orders above" at bounding box center [1387, 334] width 162 height 18
type input "In progress..."
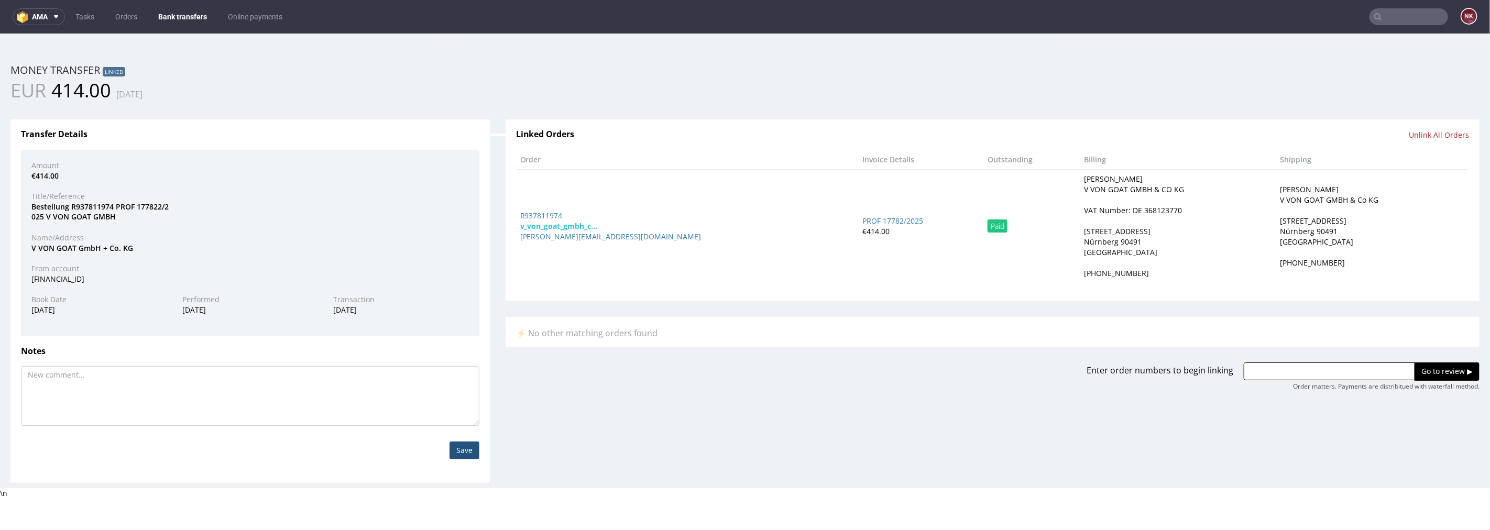
click at [179, 17] on link "Bank transfers" at bounding box center [182, 16] width 61 height 17
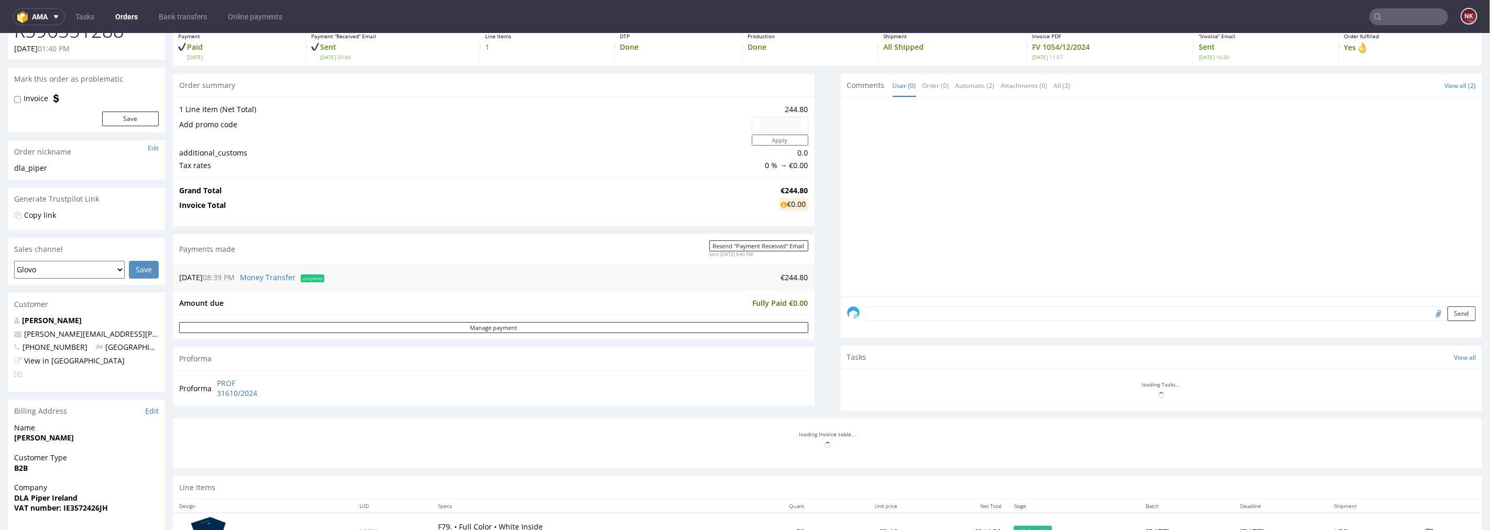
scroll to position [174, 0]
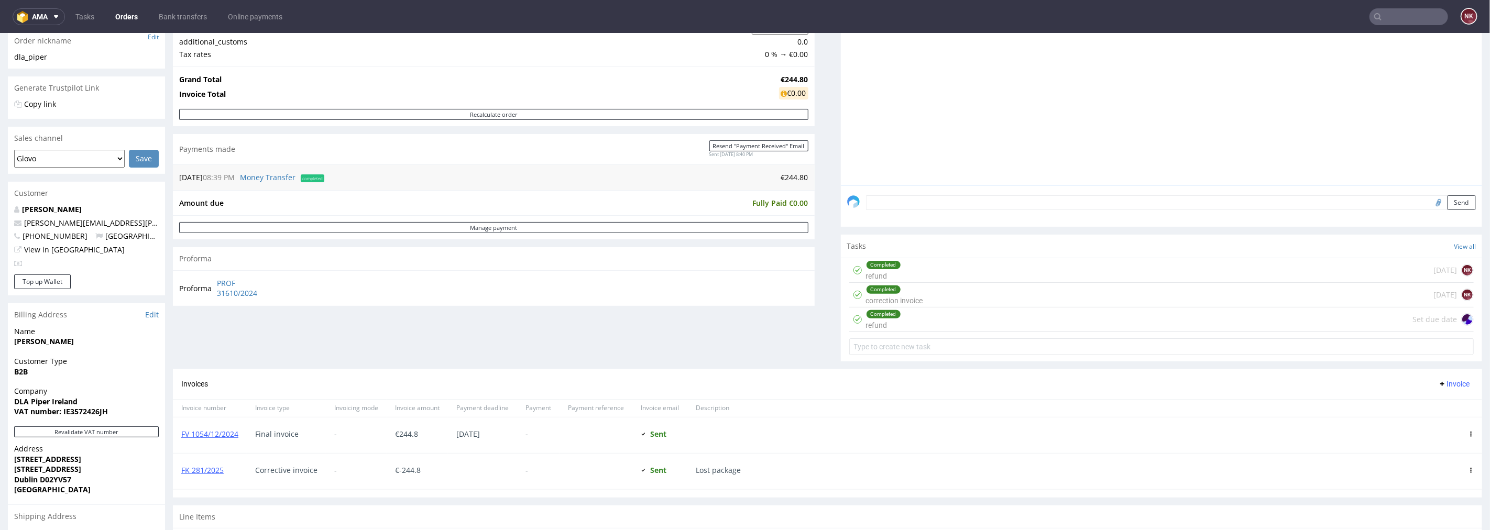
click at [966, 299] on div "Completed correction invoice 3 months ago NK" at bounding box center [1161, 294] width 625 height 25
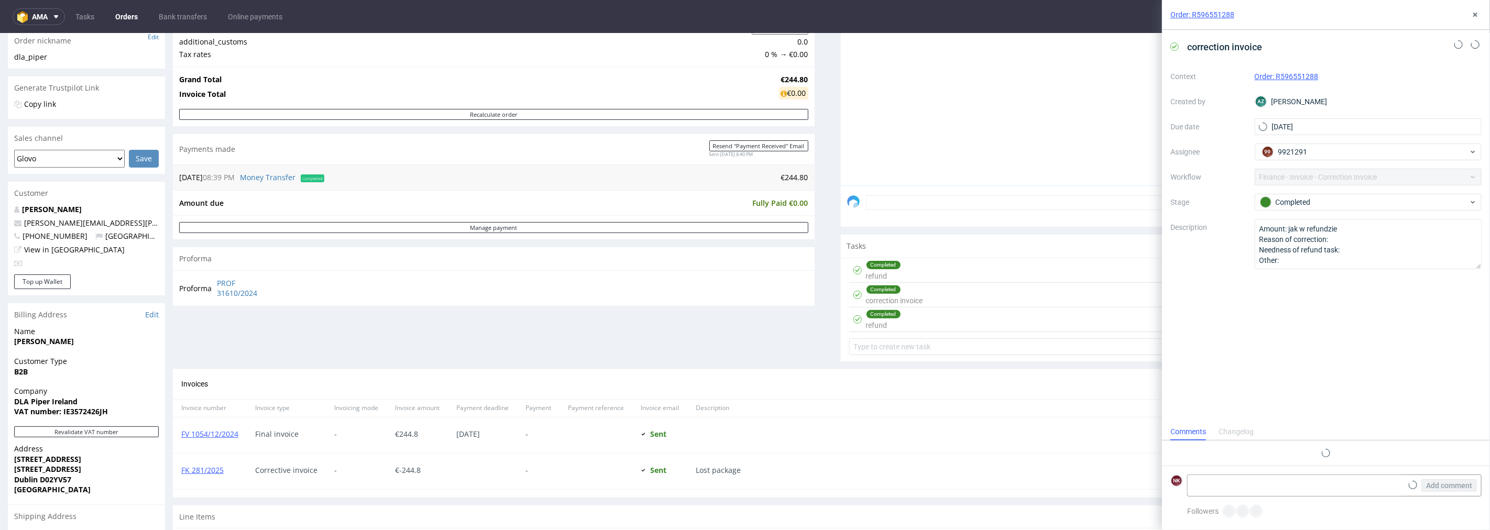
scroll to position [8, 0]
click at [1473, 11] on icon at bounding box center [1475, 14] width 8 height 8
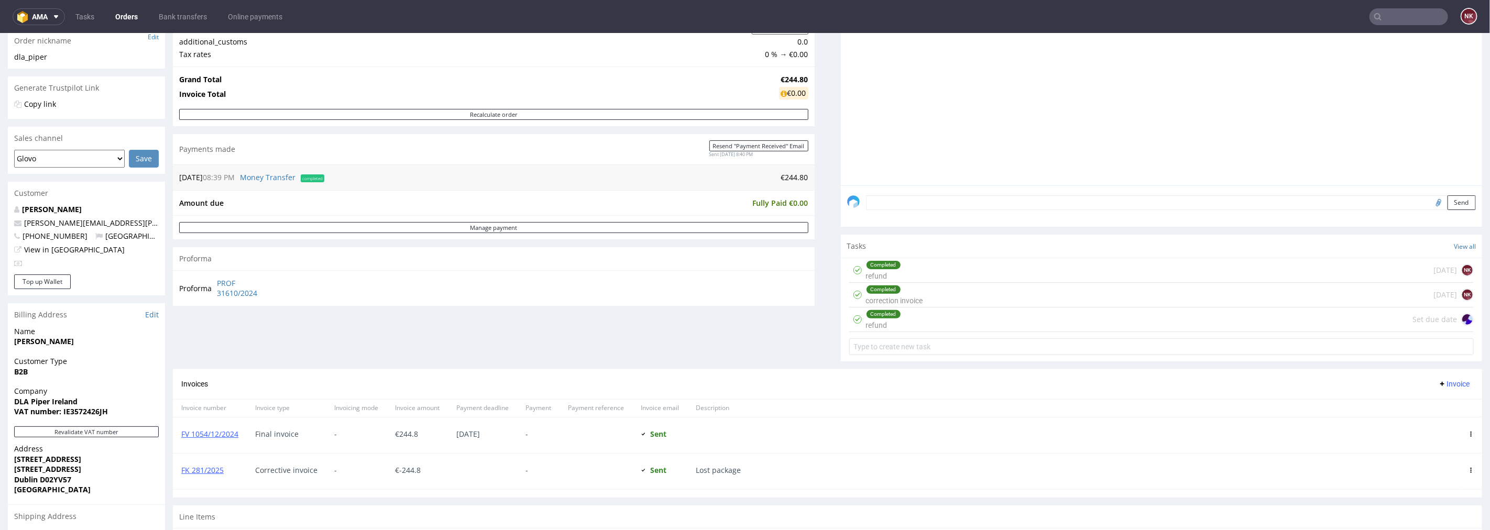
click at [979, 294] on div "Completed correction invoice 3 months ago NK" at bounding box center [1161, 294] width 625 height 25
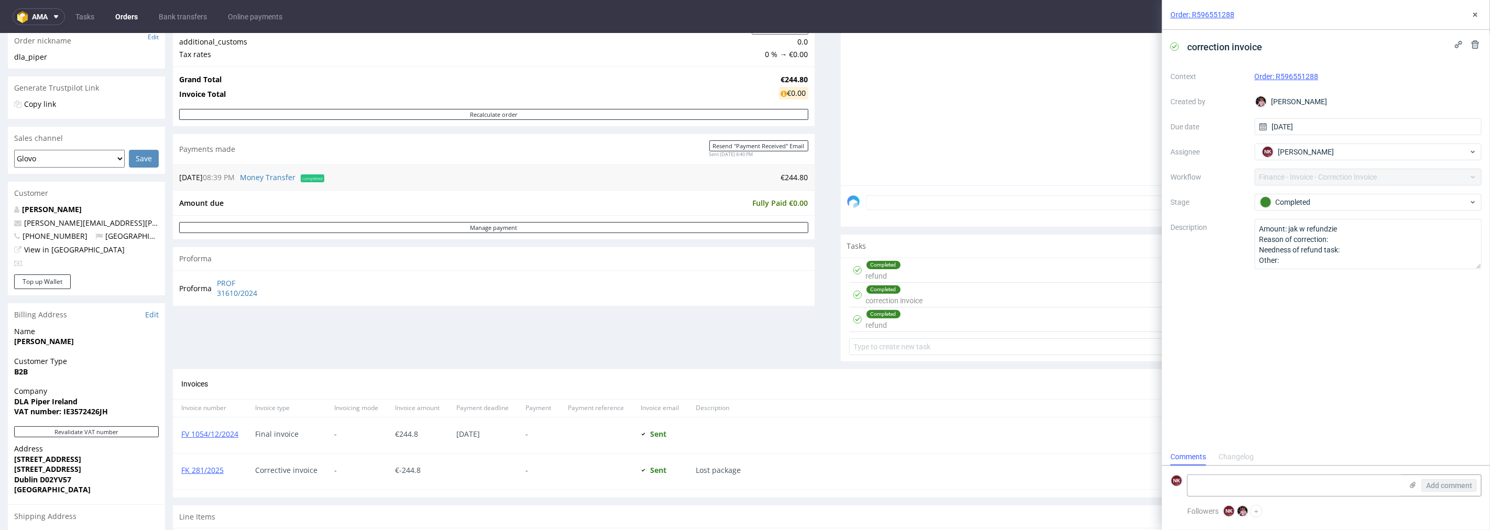
scroll to position [8, 0]
click at [1478, 16] on icon at bounding box center [1475, 14] width 8 height 8
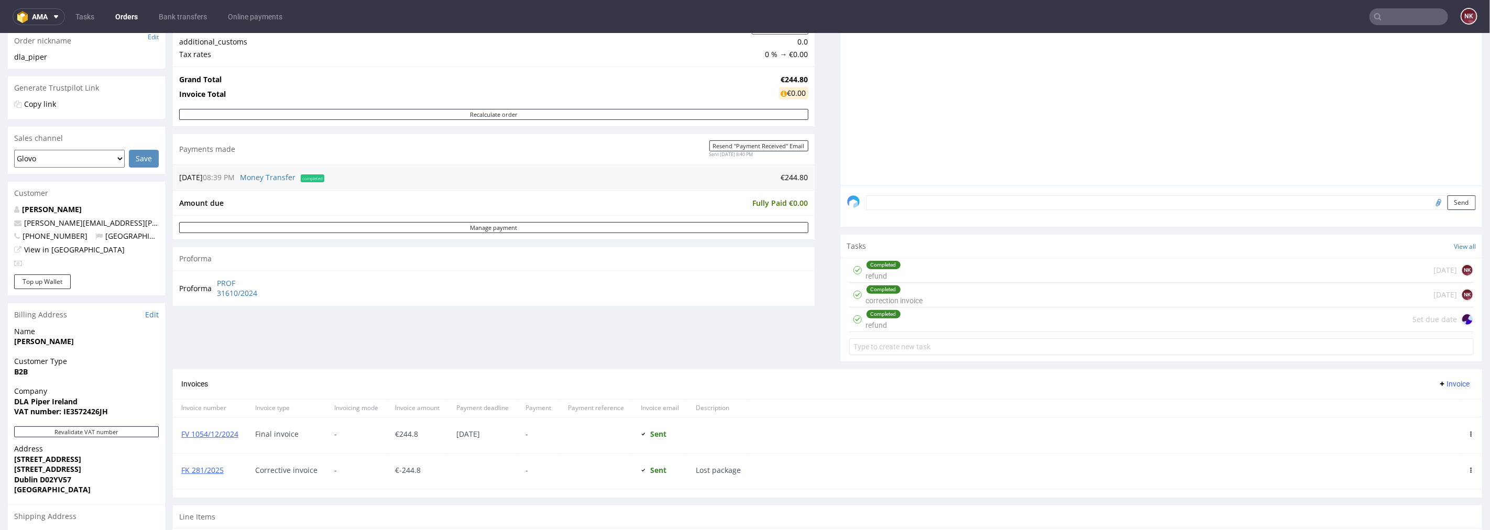
click at [974, 325] on div "Completed refund Set due date" at bounding box center [1161, 319] width 625 height 25
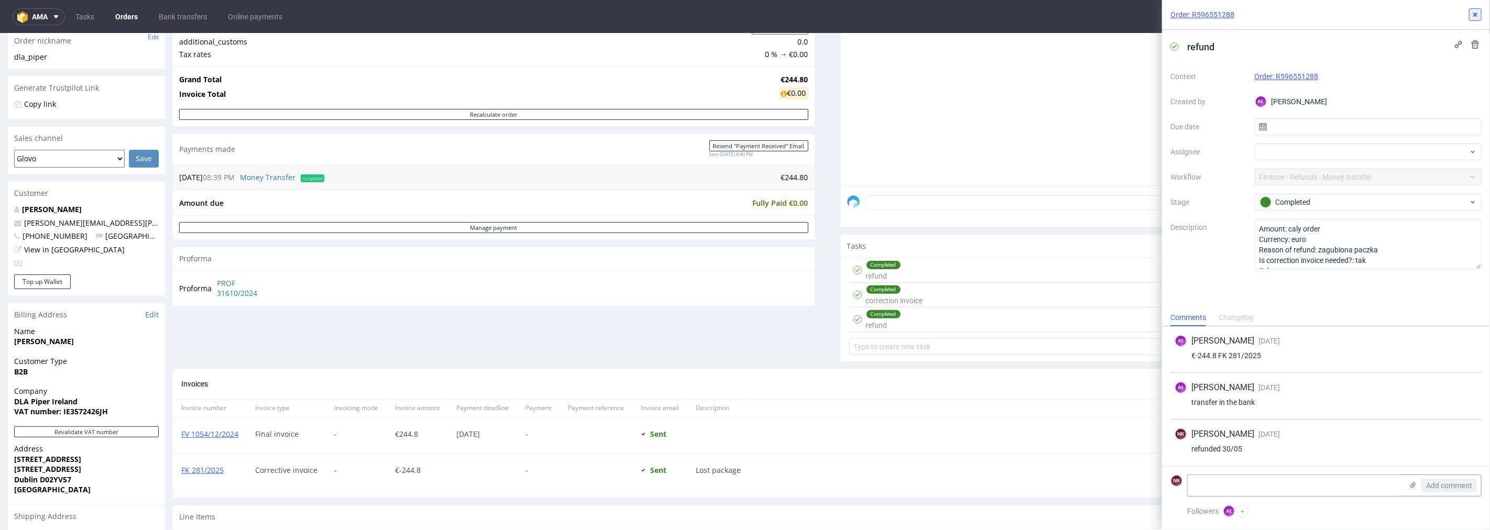
click at [1474, 17] on icon at bounding box center [1475, 14] width 8 height 8
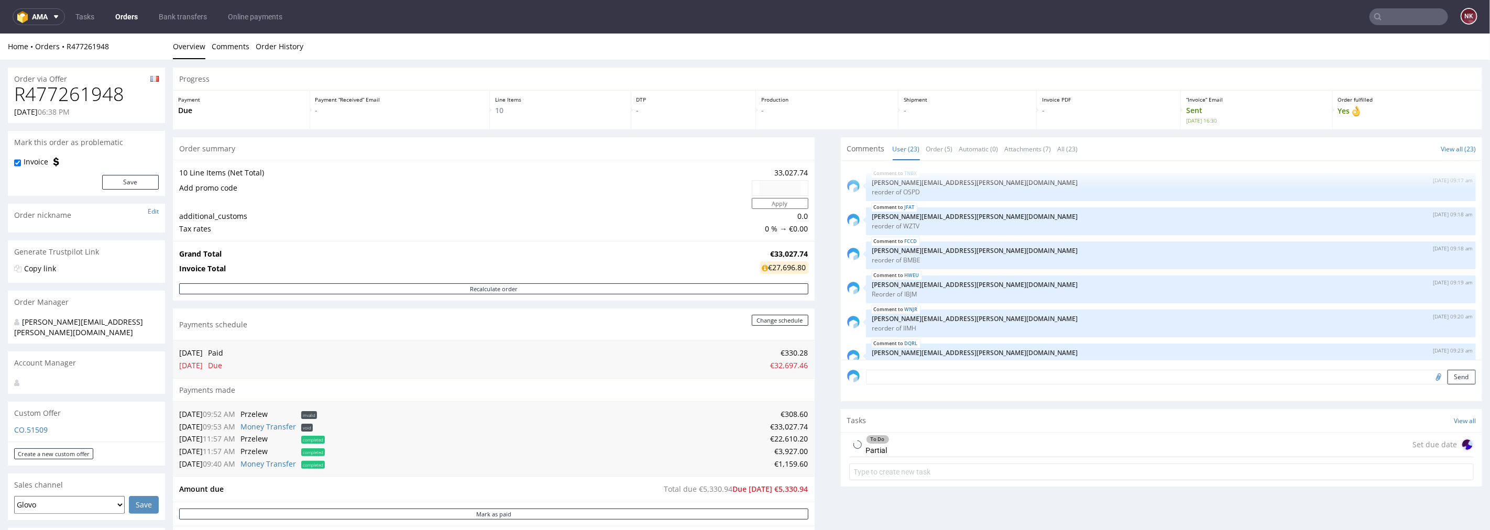
scroll to position [705, 0]
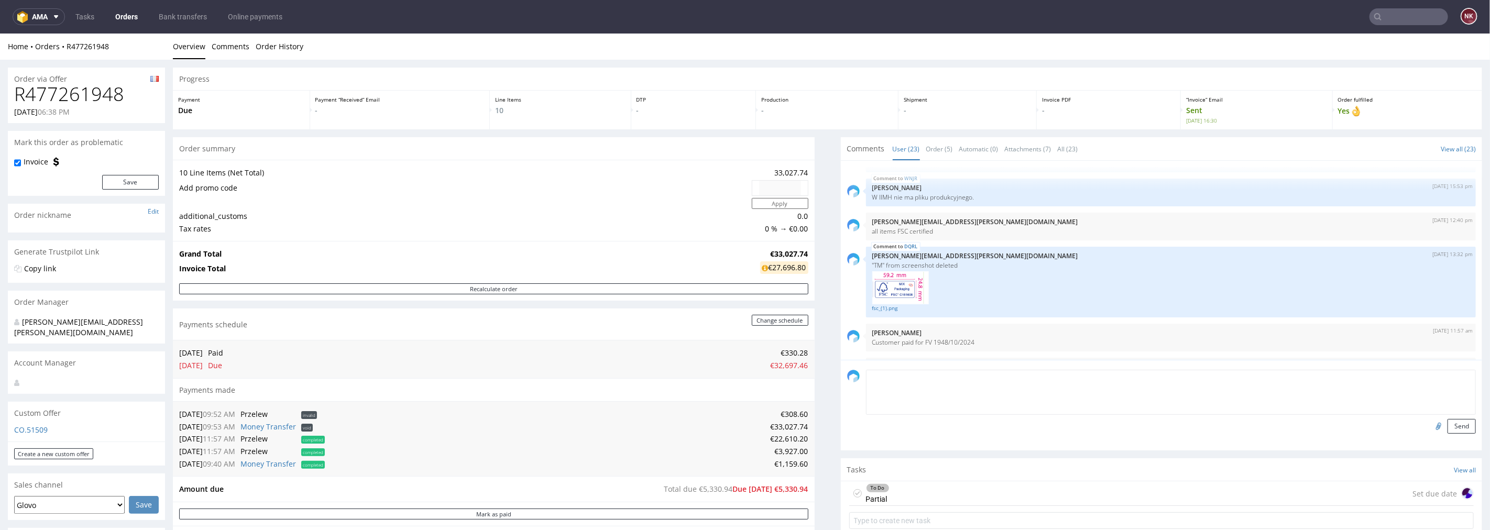
click at [961, 372] on textarea at bounding box center [1171, 391] width 610 height 45
paste textarea "FV 371/7/2025"
type textarea "Customer paid for FV 371/7/2025"
click at [1449, 423] on button "Send" at bounding box center [1461, 425] width 28 height 15
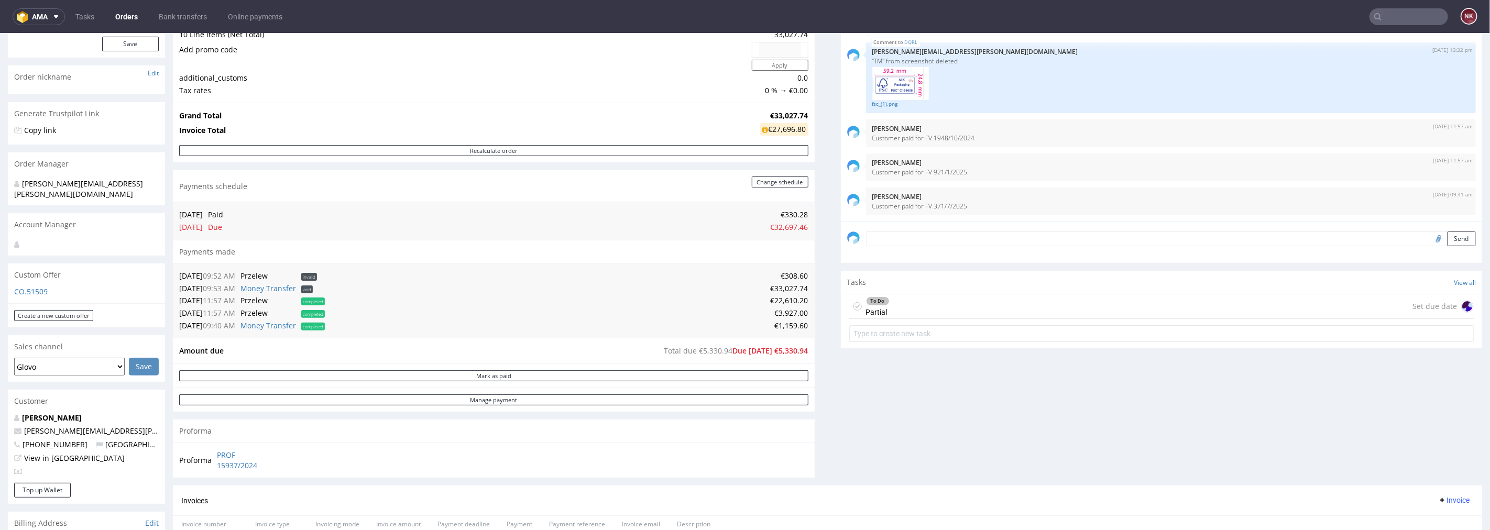
scroll to position [116, 0]
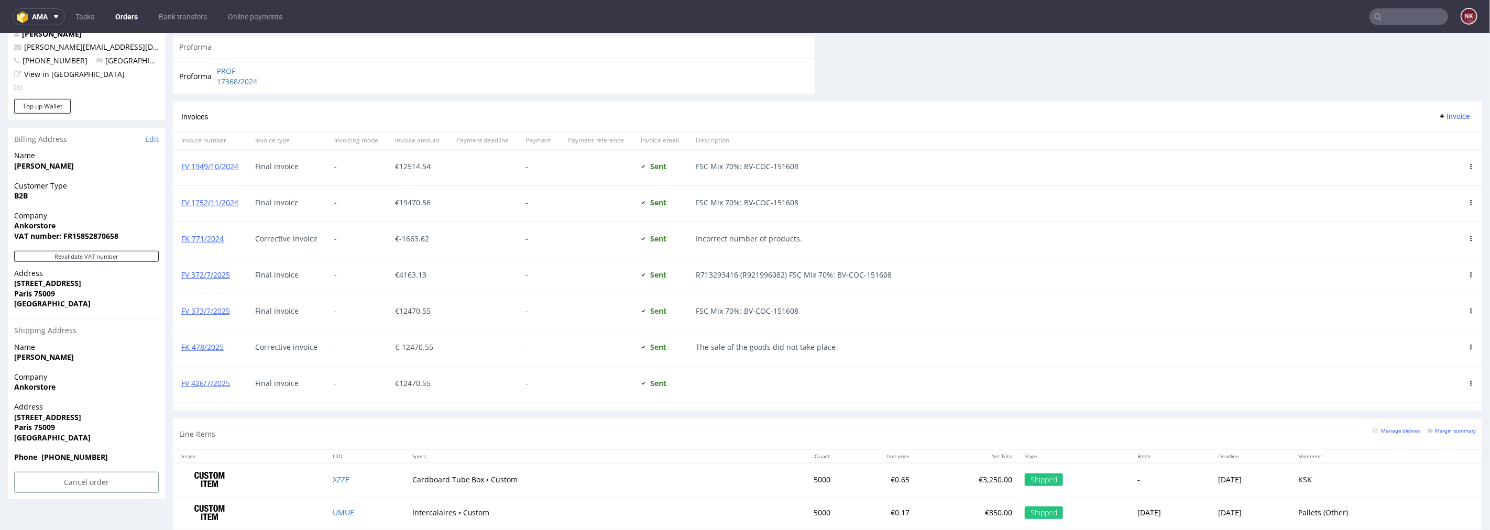
scroll to position [524, 0]
drag, startPoint x: 244, startPoint y: 272, endPoint x: 178, endPoint y: 280, distance: 65.9
click at [178, 280] on div "FV 372/7/2025" at bounding box center [210, 274] width 74 height 36
copy link "FV 372/7/2025"
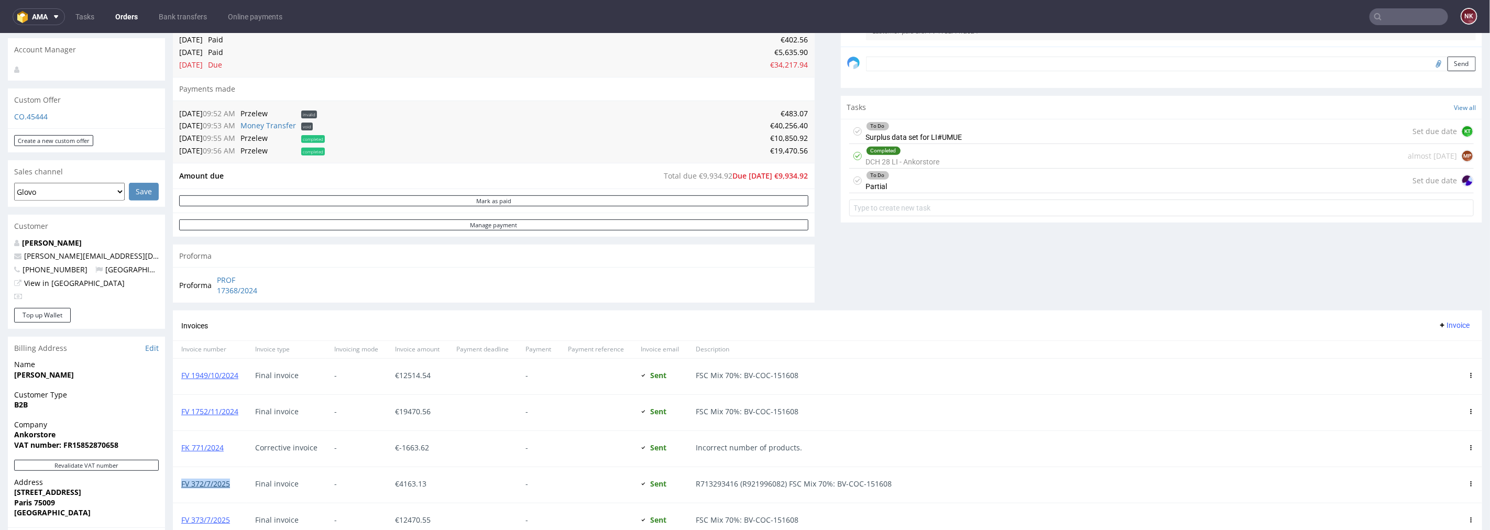
scroll to position [407, 0]
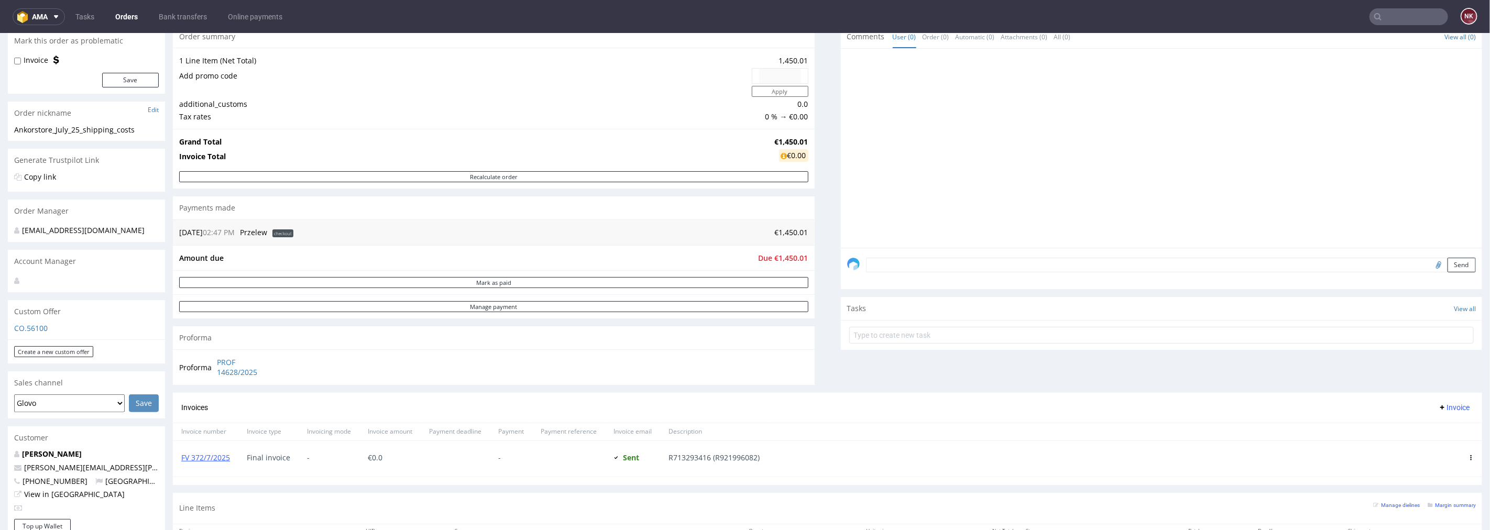
scroll to position [233, 0]
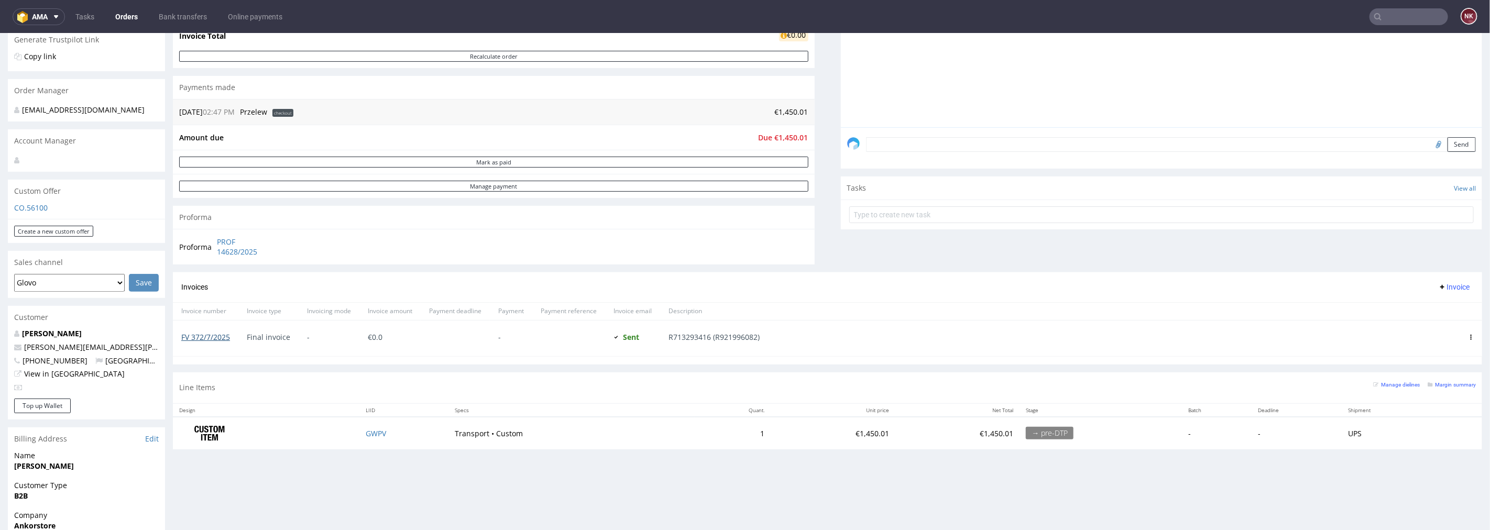
click at [206, 335] on link "FV 372/7/2025" at bounding box center [205, 337] width 49 height 10
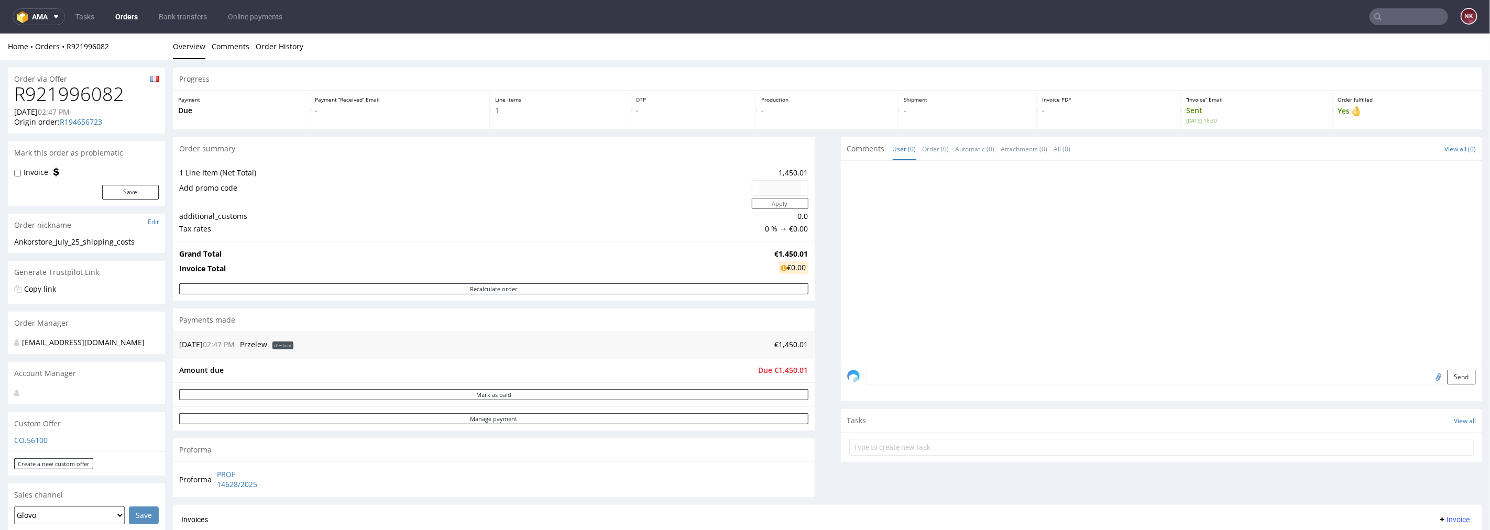
scroll to position [291, 0]
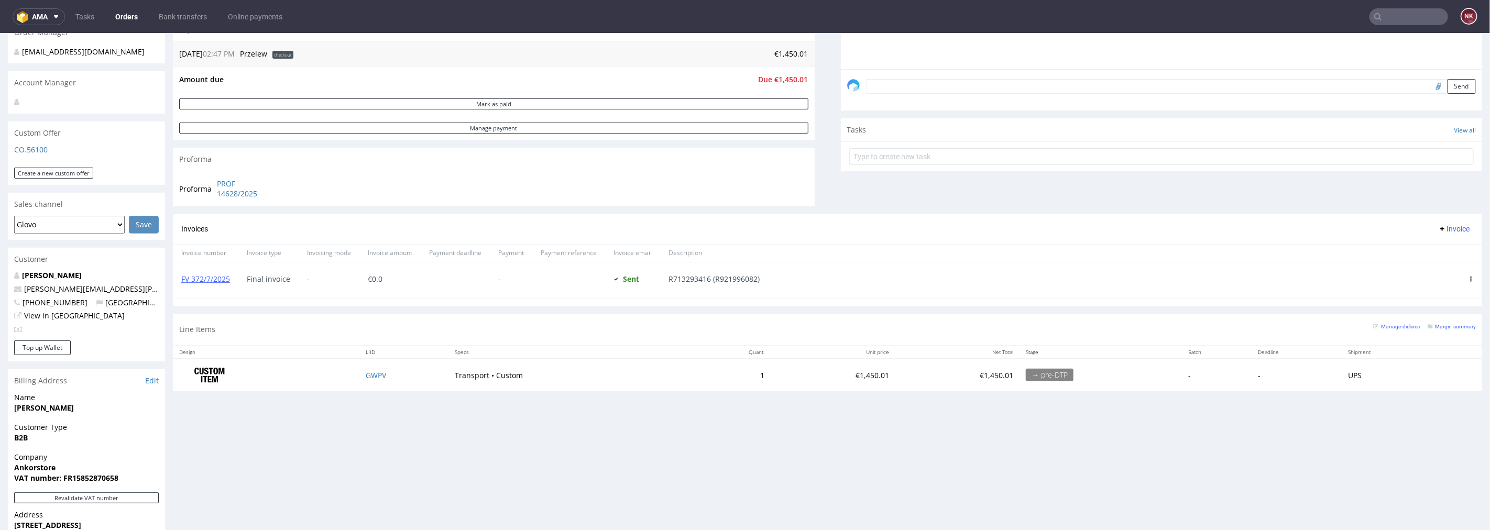
click at [1468, 278] on icon at bounding box center [1470, 278] width 5 height 5
click at [1415, 299] on span "Edit" at bounding box center [1427, 297] width 63 height 10
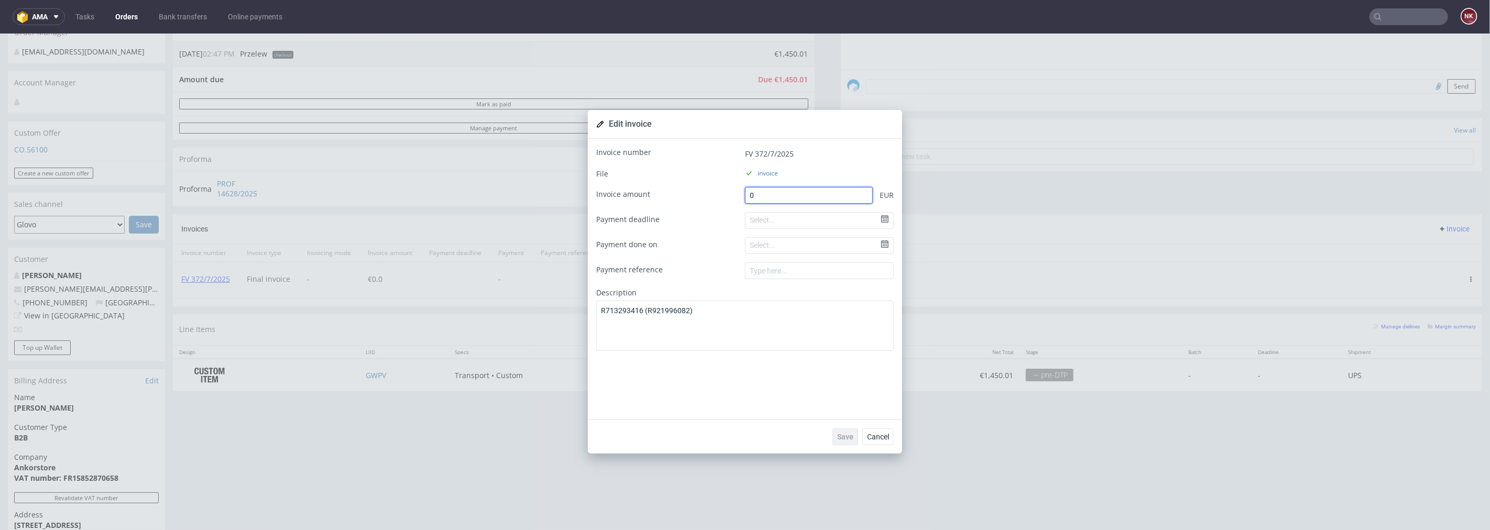
drag, startPoint x: 763, startPoint y: 196, endPoint x: 711, endPoint y: 195, distance: 51.9
click at [712, 195] on div "Invoice amount 0 EUR" at bounding box center [744, 194] width 297 height 17
paste input "1450.0"
type input "1450.00"
click at [842, 431] on button "Save" at bounding box center [845, 436] width 26 height 17
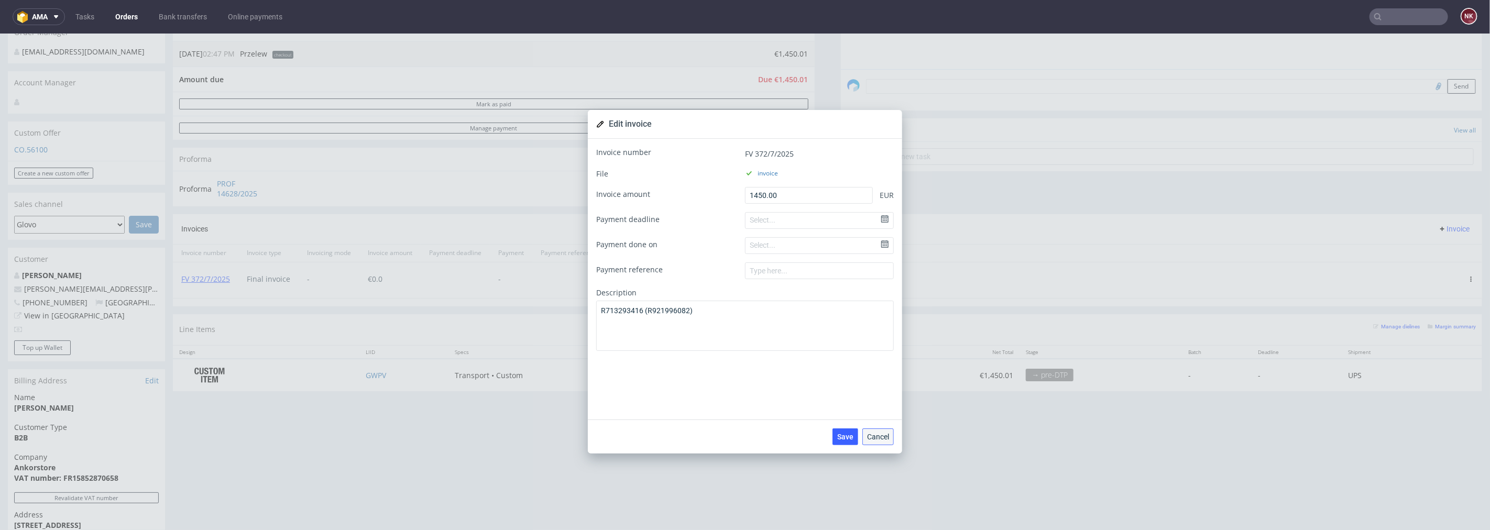
click at [876, 437] on span "Cancel" at bounding box center [878, 436] width 22 height 7
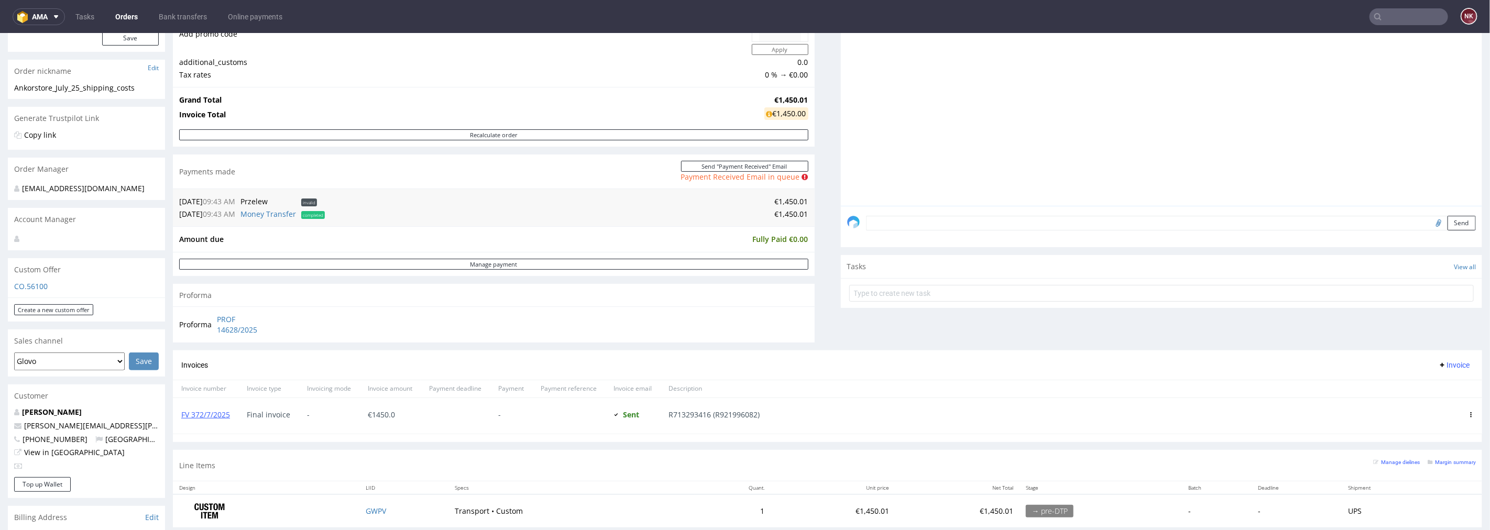
scroll to position [174, 0]
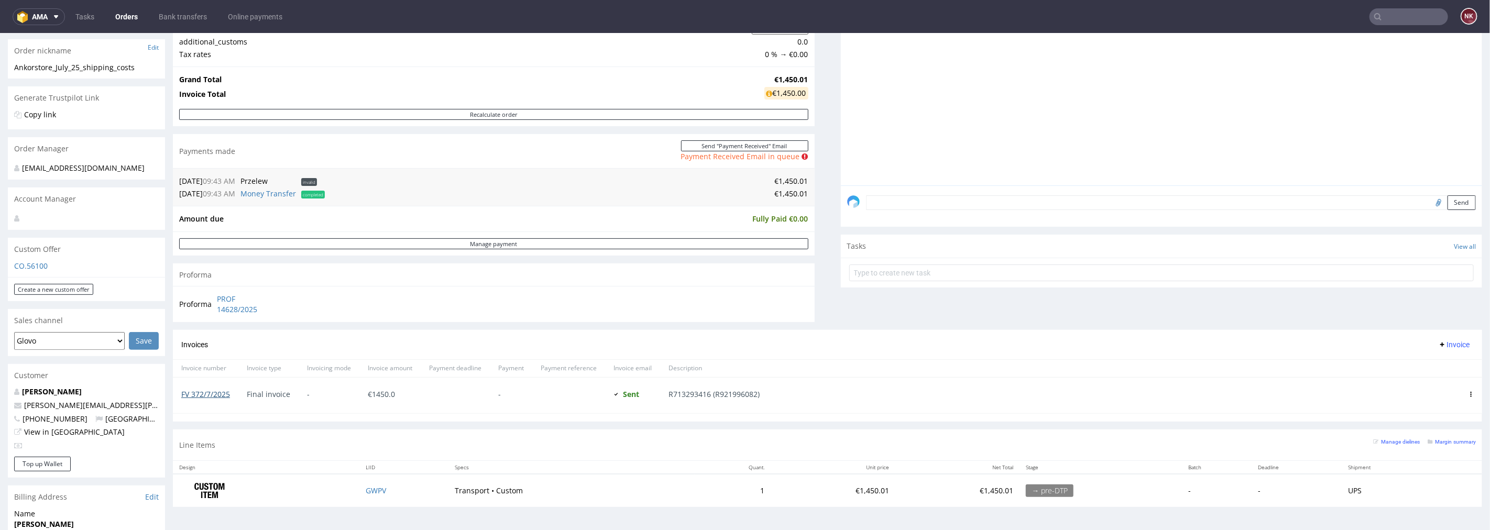
click at [205, 393] on link "FV 372/7/2025" at bounding box center [205, 394] width 49 height 10
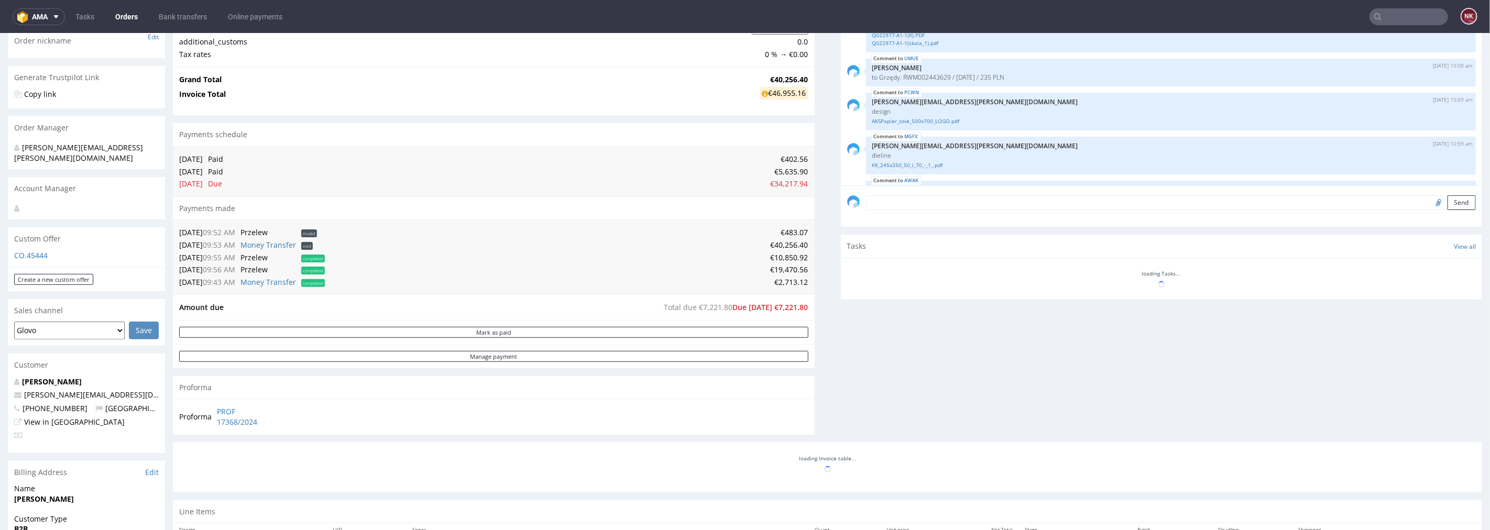
scroll to position [4344, 0]
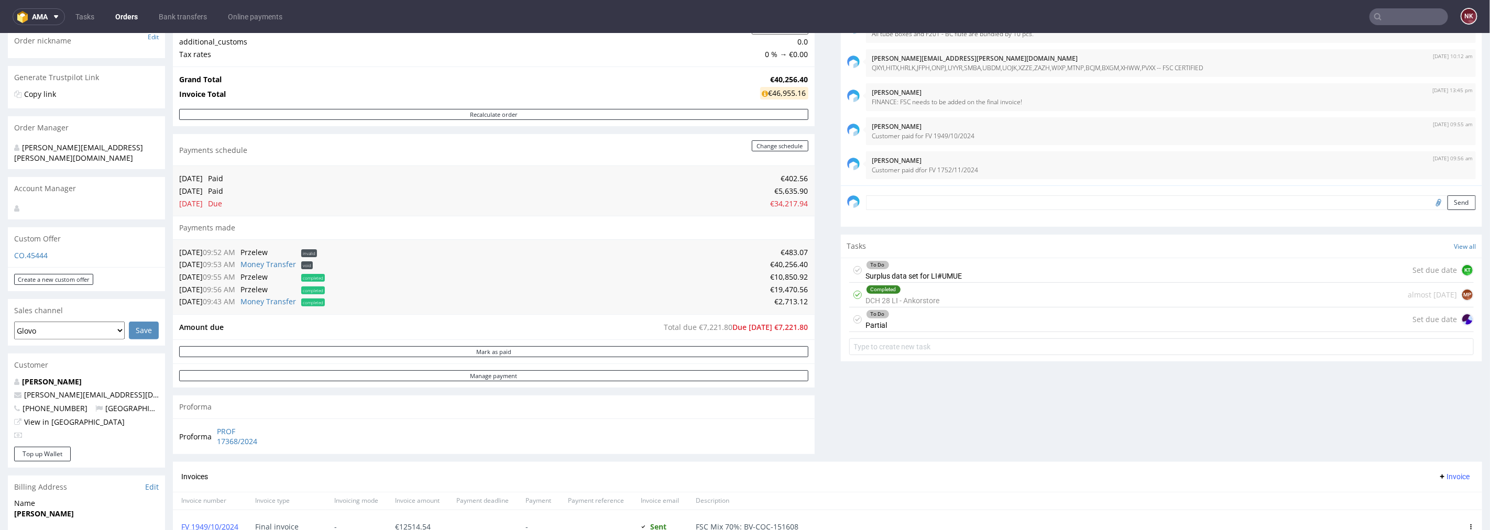
click at [780, 302] on td "€2,713.12" at bounding box center [567, 301] width 481 height 13
copy td "2,713.12"
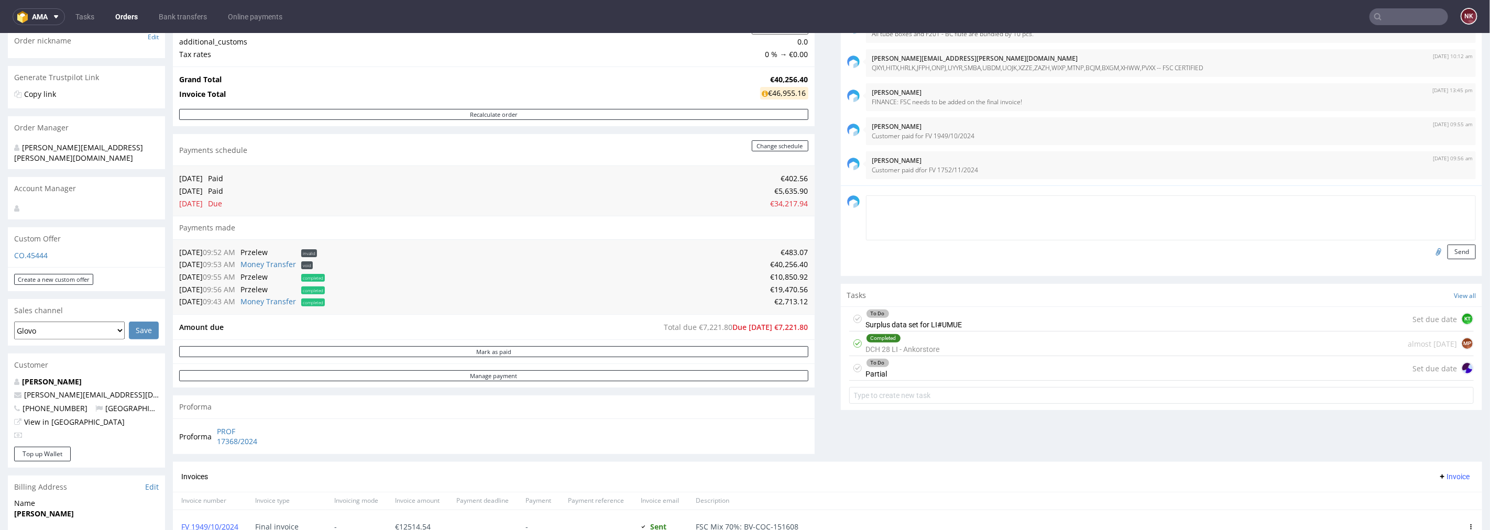
click at [948, 201] on textarea at bounding box center [1171, 217] width 610 height 45
paste textarea "2,713.12"
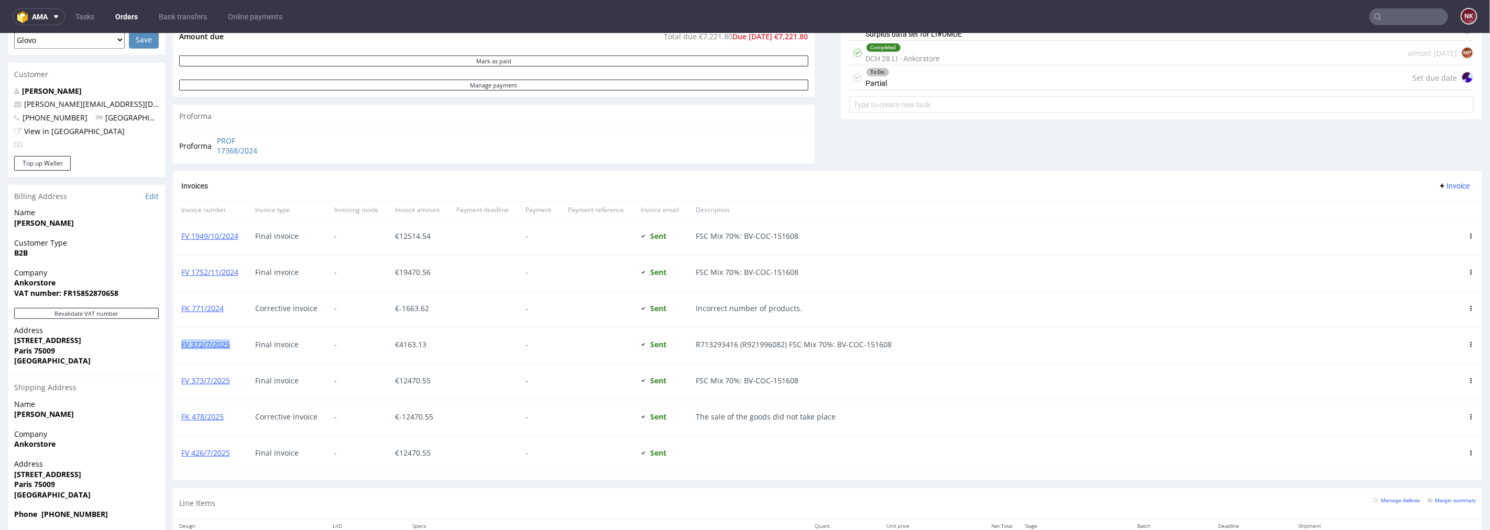
drag, startPoint x: 240, startPoint y: 344, endPoint x: 174, endPoint y: 344, distance: 66.0
click at [174, 344] on div "FV 372/7/2025" at bounding box center [210, 345] width 74 height 36
copy link "FV 372/7/2025"
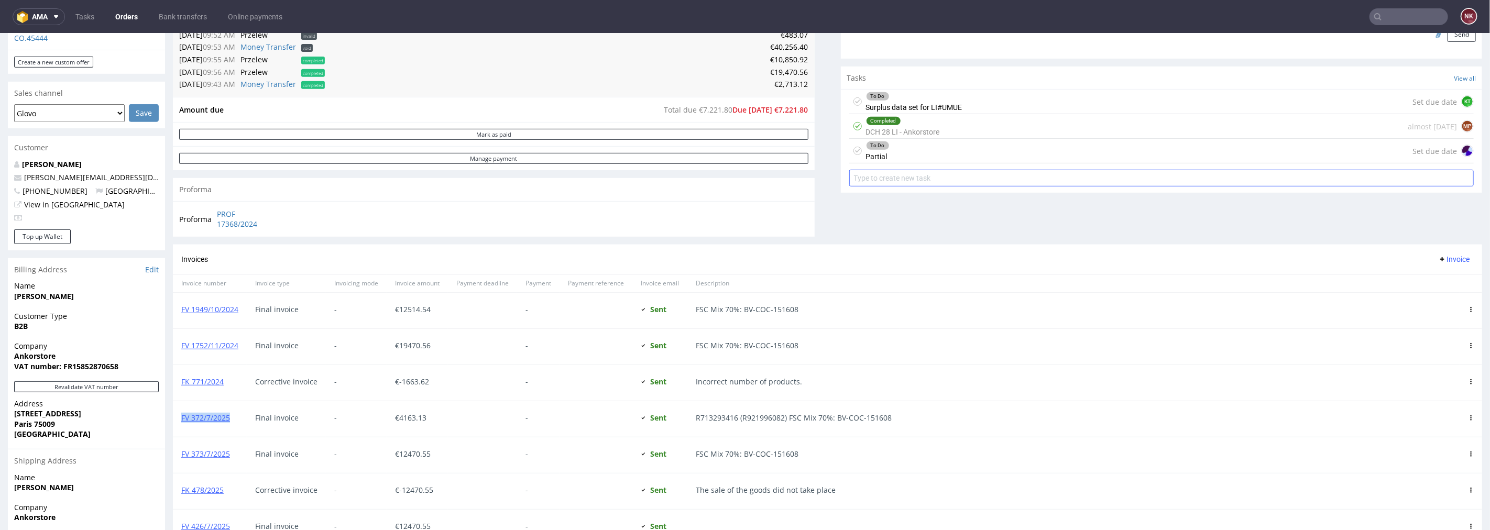
scroll to position [233, 0]
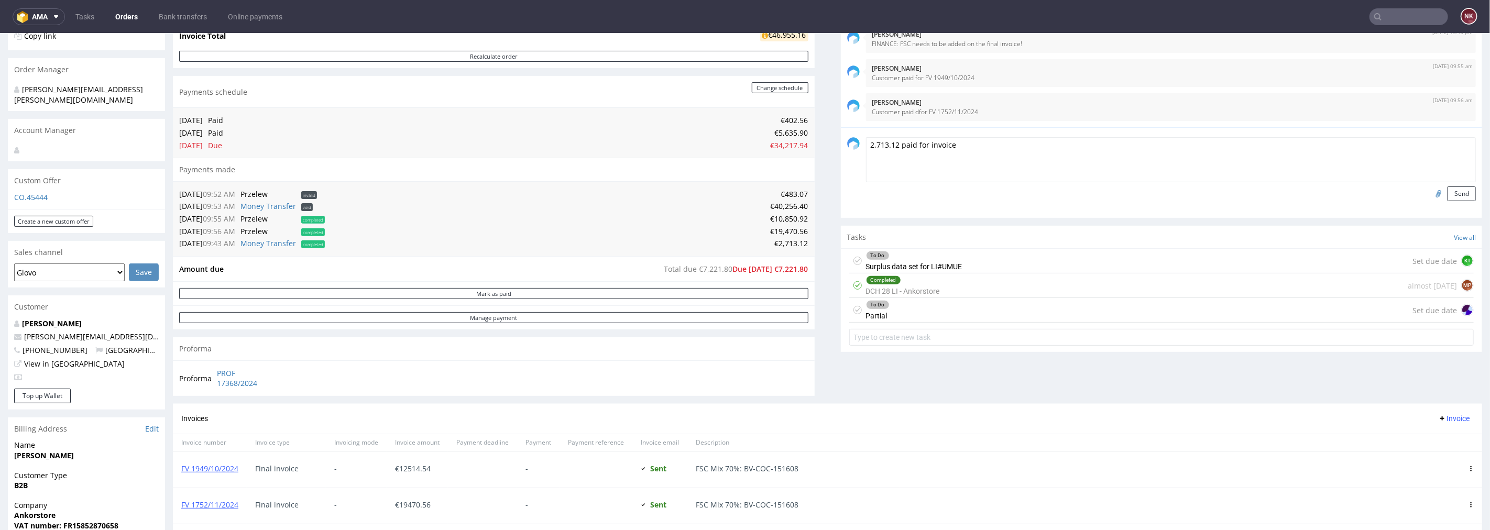
click at [987, 155] on textarea "2,713.12 paid for invoice" at bounding box center [1171, 159] width 610 height 45
paste textarea "FV 372/7/2025"
type textarea "2,713.12 paid for invoice FV 372/7/2025"
click at [1453, 191] on button "Send" at bounding box center [1461, 193] width 28 height 15
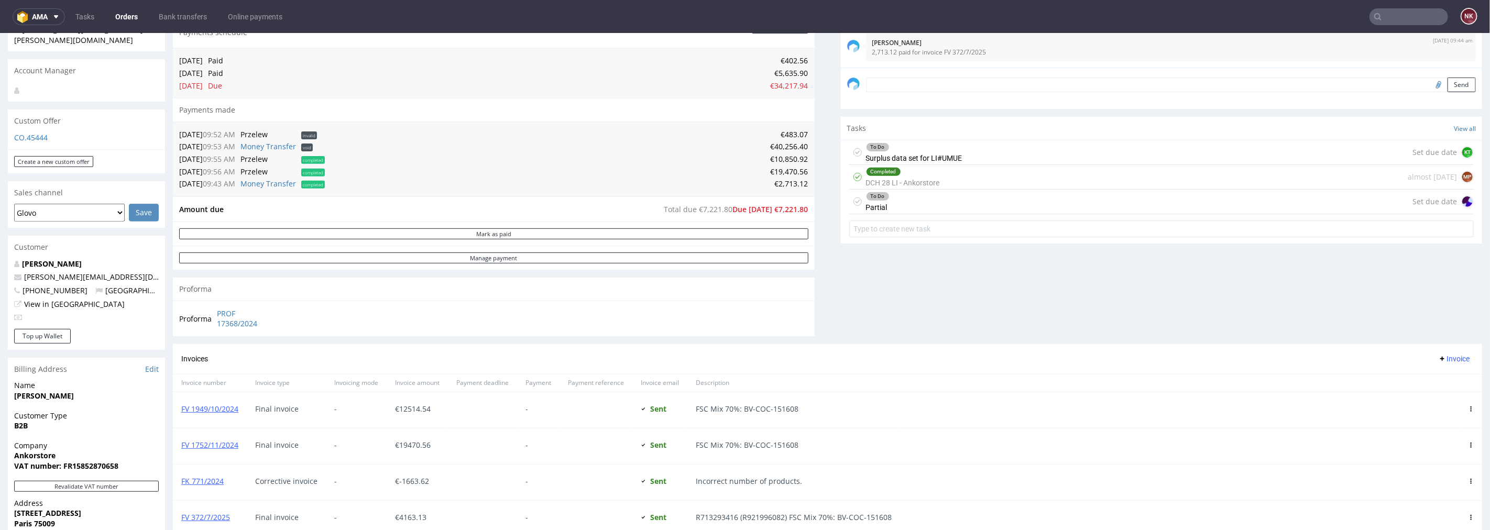
scroll to position [349, 0]
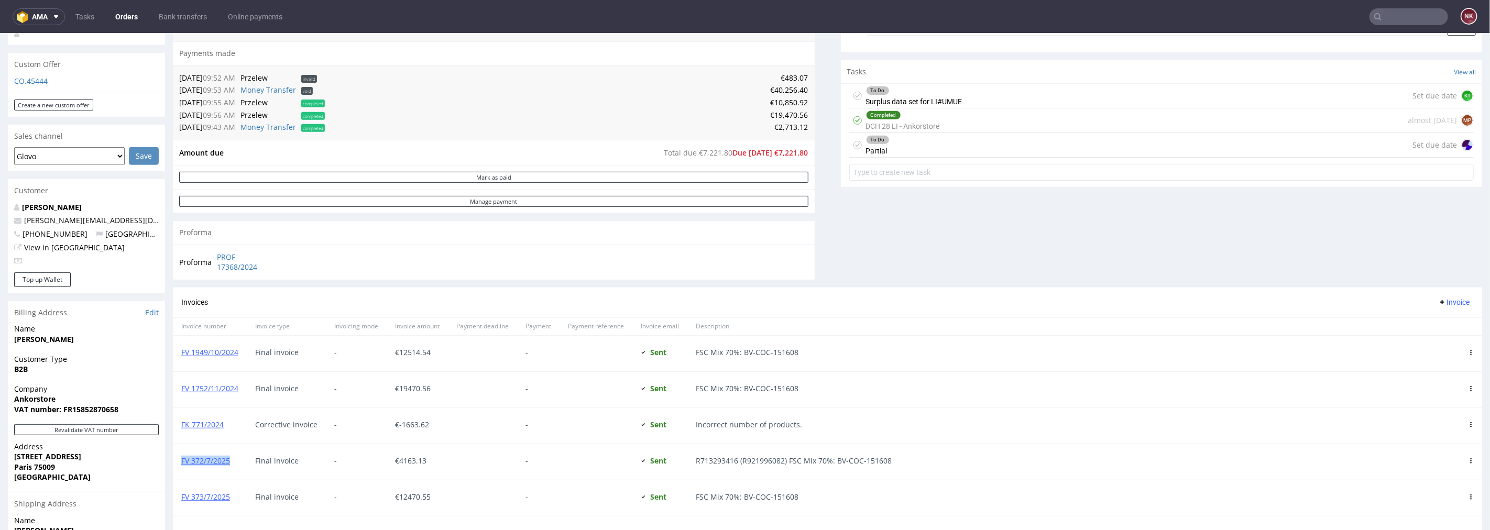
drag, startPoint x: 239, startPoint y: 458, endPoint x: 175, endPoint y: 466, distance: 63.8
click at [175, 466] on div "FV 372/7/2025" at bounding box center [210, 462] width 74 height 36
copy link "FV 372/7/2025"
